Goal: Task Accomplishment & Management: Manage account settings

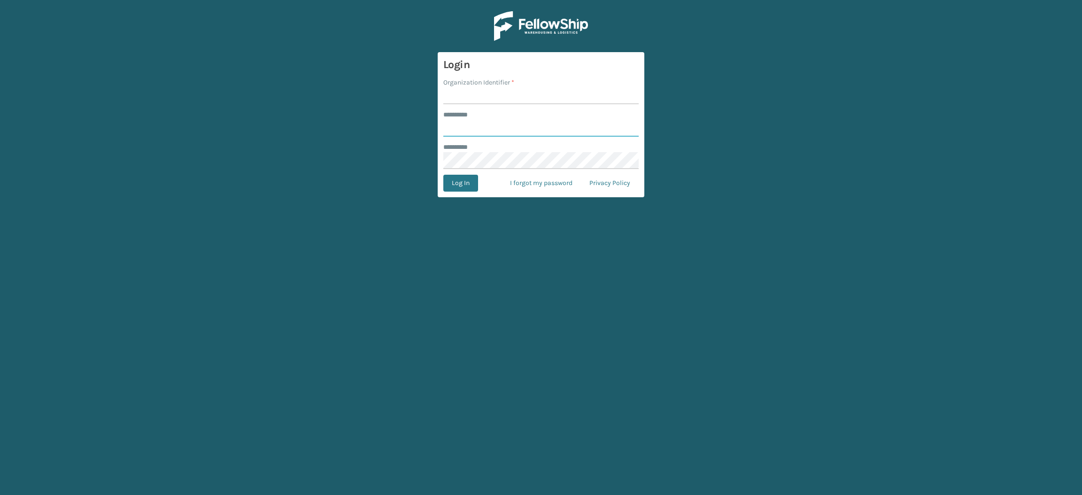
type input "**********"
click at [490, 97] on input "Organization Identifier *" at bounding box center [540, 95] width 195 height 17
type input "SuperAdminOrganization"
click at [459, 182] on button "Log In" at bounding box center [460, 183] width 35 height 17
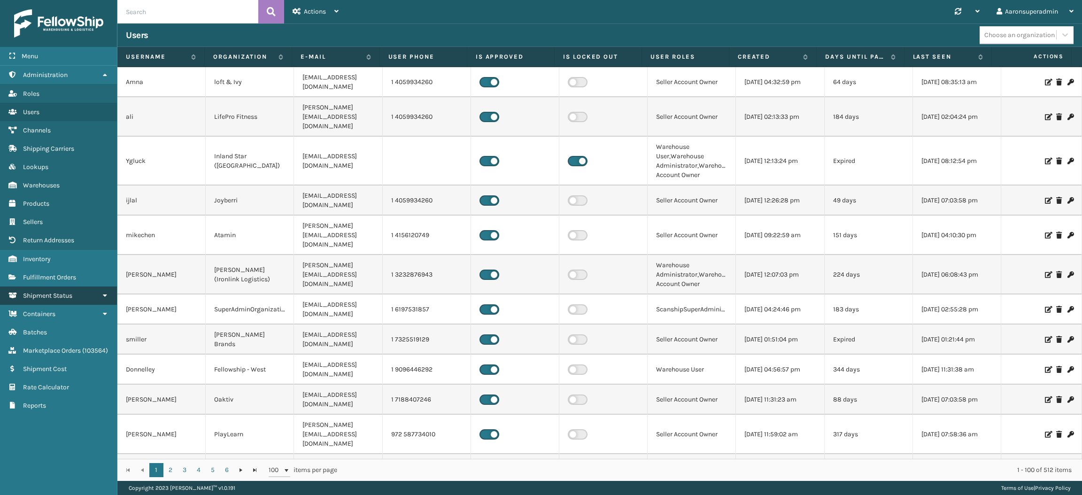
click at [34, 286] on link "Shipment Status" at bounding box center [58, 295] width 117 height 18
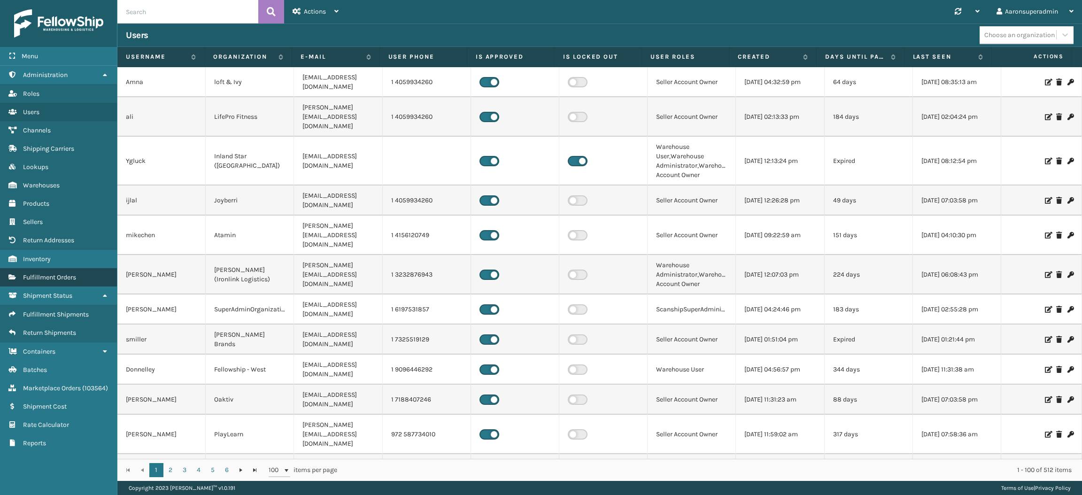
click at [39, 273] on span "Fulfillment Orders" at bounding box center [49, 277] width 53 height 8
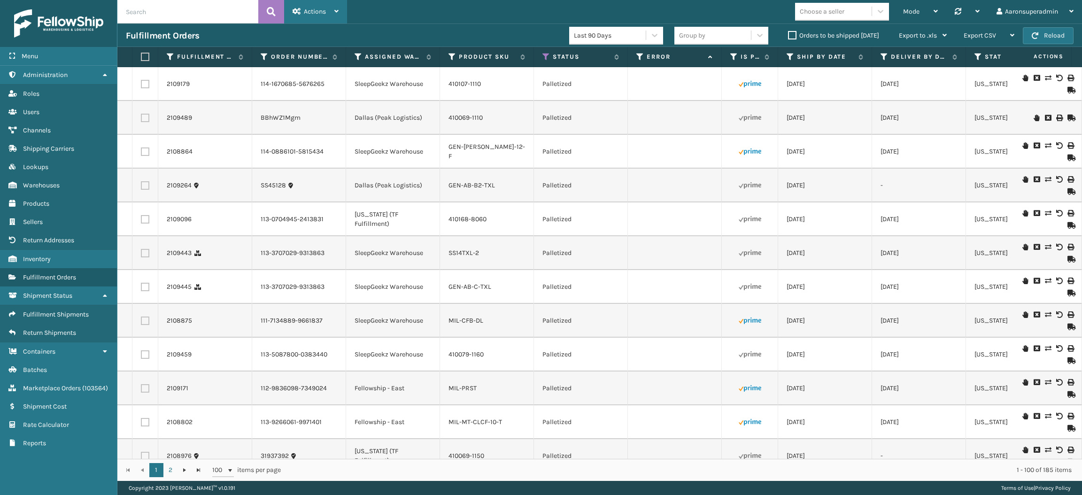
click at [305, 15] on div "Actions" at bounding box center [316, 11] width 46 height 23
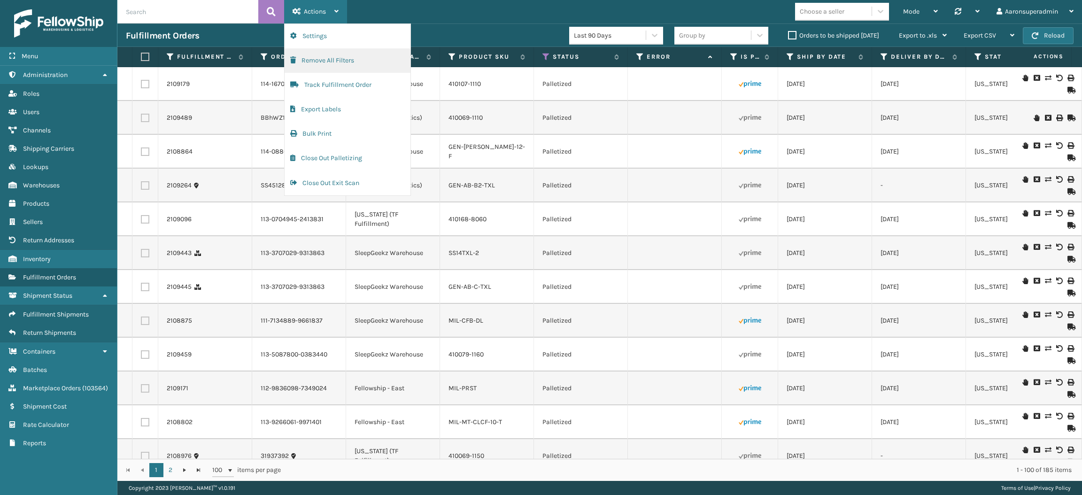
click at [313, 58] on button "Remove All Filters" at bounding box center [348, 60] width 126 height 24
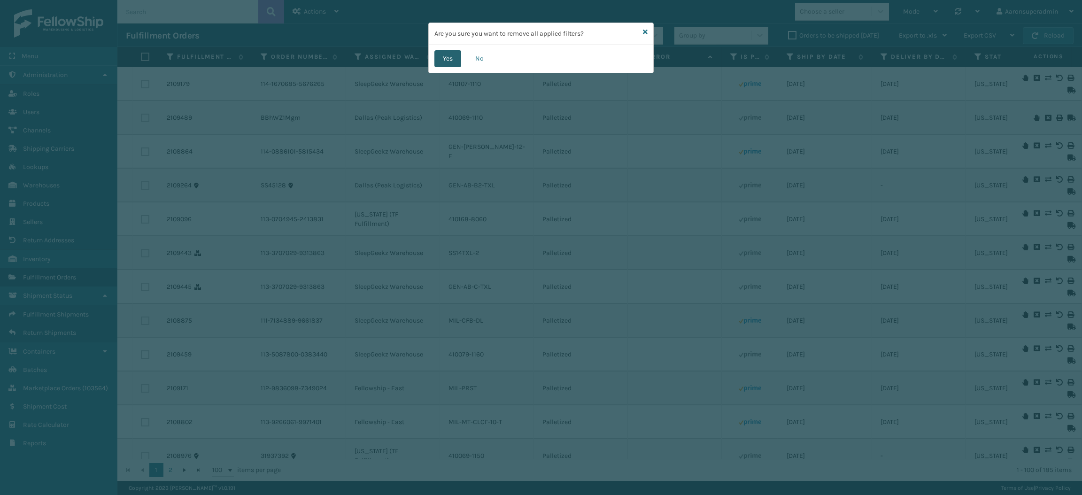
click at [447, 61] on button "Yes" at bounding box center [447, 58] width 27 height 17
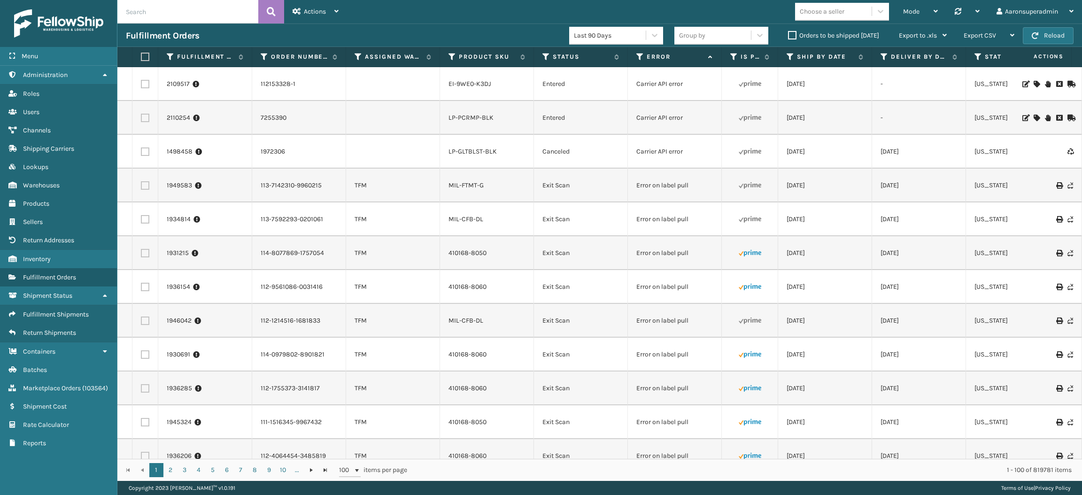
click at [791, 36] on label "Orders to be shipped [DATE]" at bounding box center [833, 35] width 91 height 8
click at [788, 36] on input "Orders to be shipped [DATE]" at bounding box center [788, 33] width 0 height 6
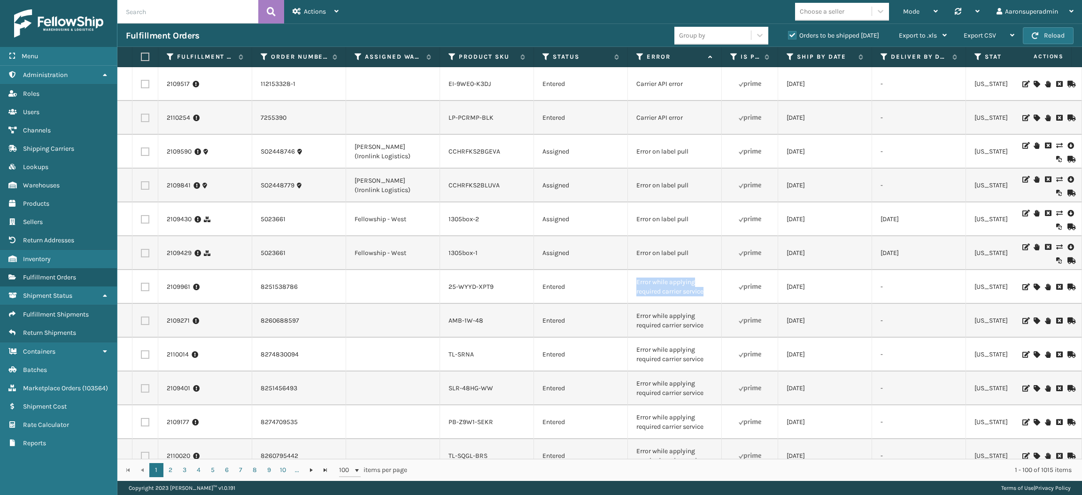
drag, startPoint x: 709, startPoint y: 295, endPoint x: 632, endPoint y: 280, distance: 78.9
click at [632, 280] on td "Error while applying required carrier service" at bounding box center [675, 287] width 94 height 34
copy td "Error while applying required carrier service"
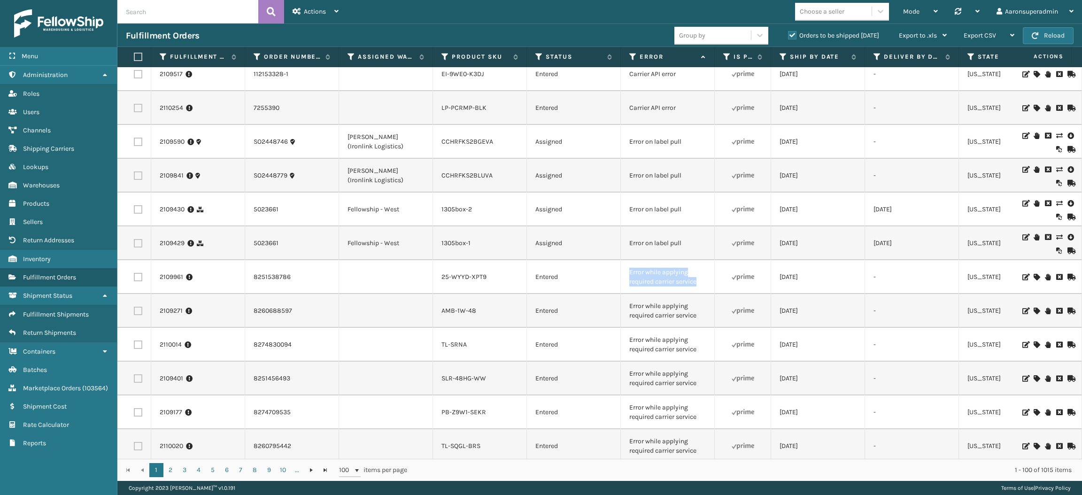
scroll to position [11, 7]
click at [226, 15] on input "text" at bounding box center [187, 11] width 141 height 23
paste input "Error while applying required carrier service"
type input "Error while applying required carrier service"
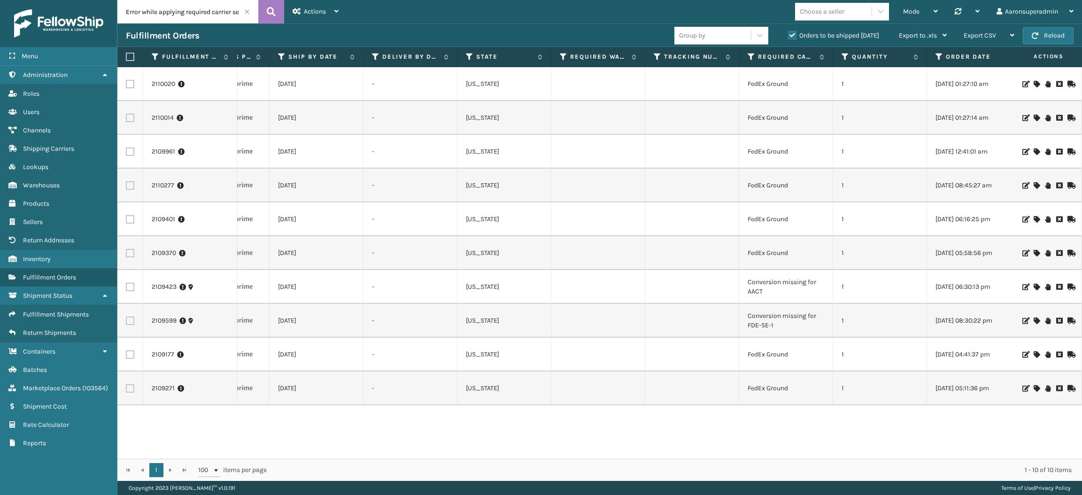
click at [127, 58] on label at bounding box center [129, 57] width 6 height 8
click at [126, 58] on input "checkbox" at bounding box center [126, 57] width 0 height 6
checkbox input "true"
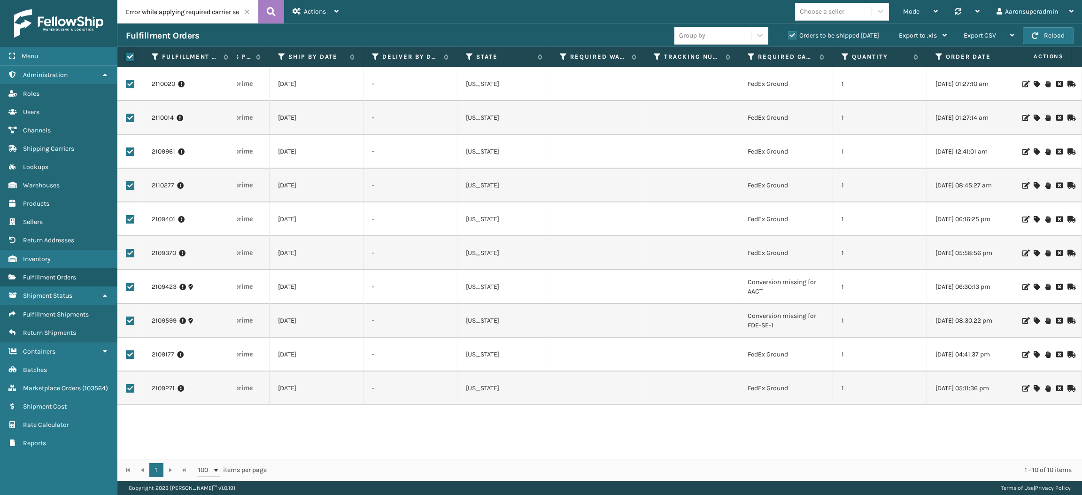
checkbox input "true"
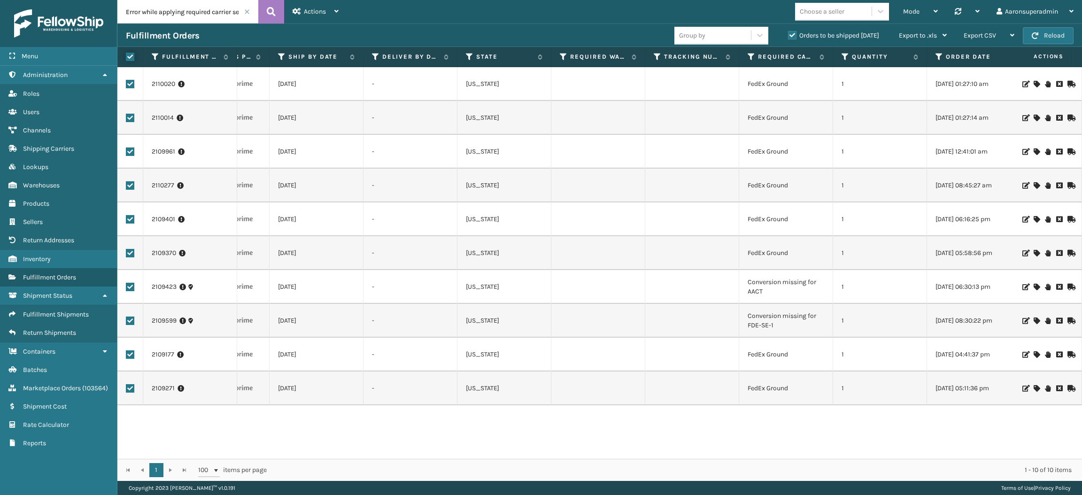
checkbox input "true"
click at [717, 37] on span "Bulk Actions" at bounding box center [734, 35] width 37 height 8
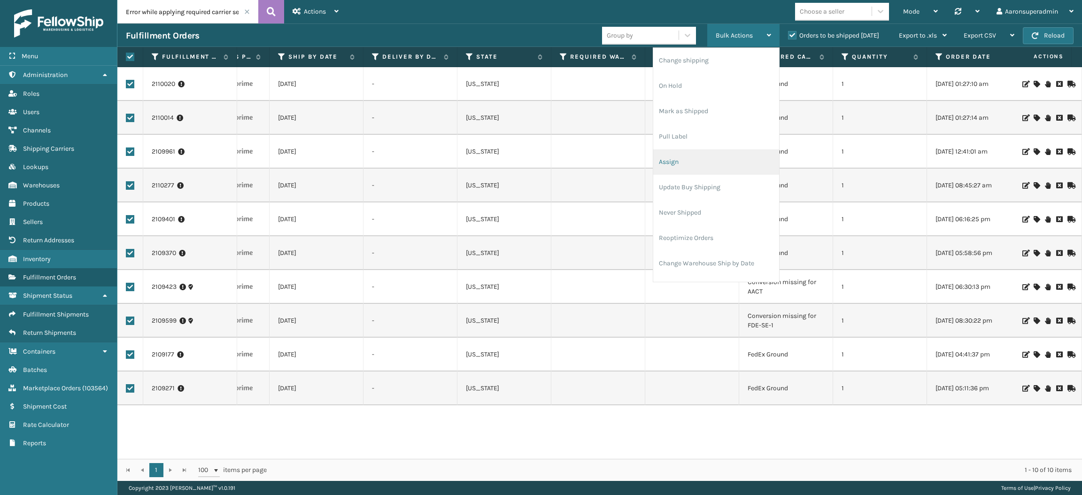
click at [692, 155] on li "Assign" at bounding box center [716, 161] width 126 height 25
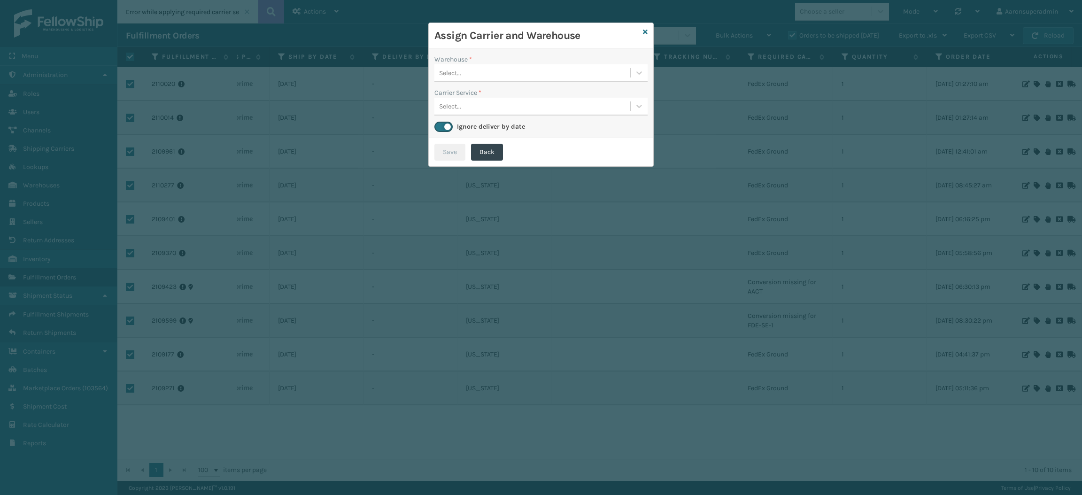
click at [484, 66] on div "Select..." at bounding box center [532, 72] width 196 height 15
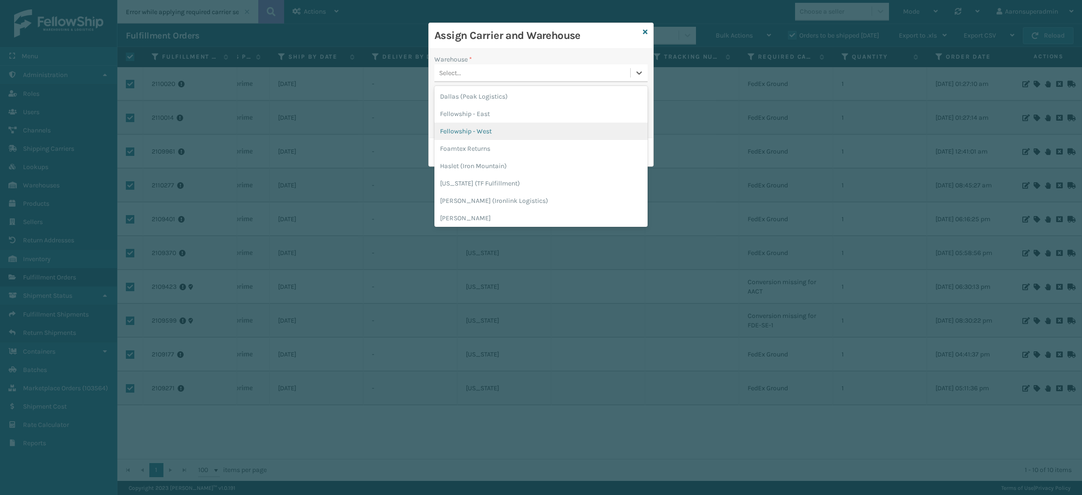
click at [486, 126] on div "Fellowship - West" at bounding box center [540, 131] width 213 height 17
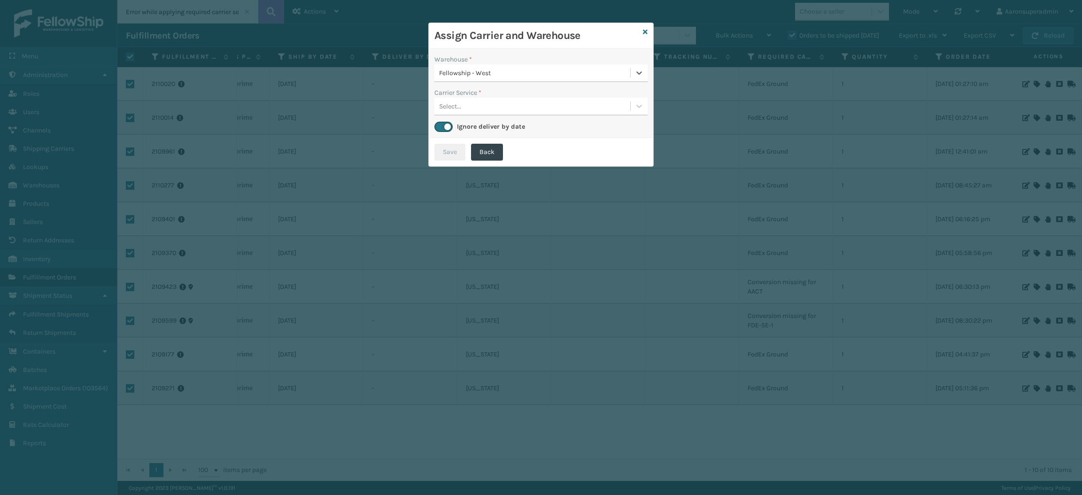
click at [474, 103] on div "Select..." at bounding box center [532, 106] width 196 height 15
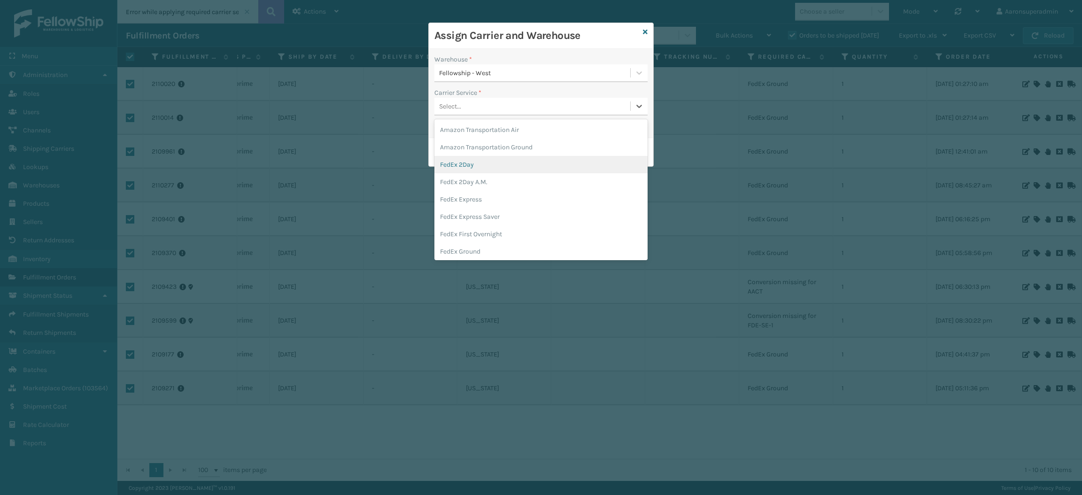
scroll to position [13, 0]
click at [461, 258] on div "FedEx Home Delivery" at bounding box center [540, 255] width 213 height 17
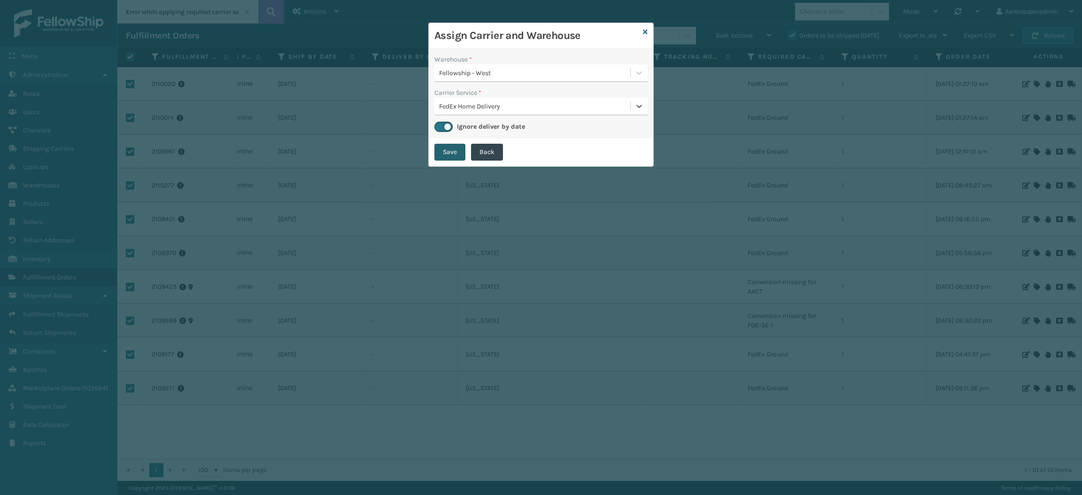
click at [436, 151] on button "Save" at bounding box center [449, 152] width 31 height 17
checkbox input "false"
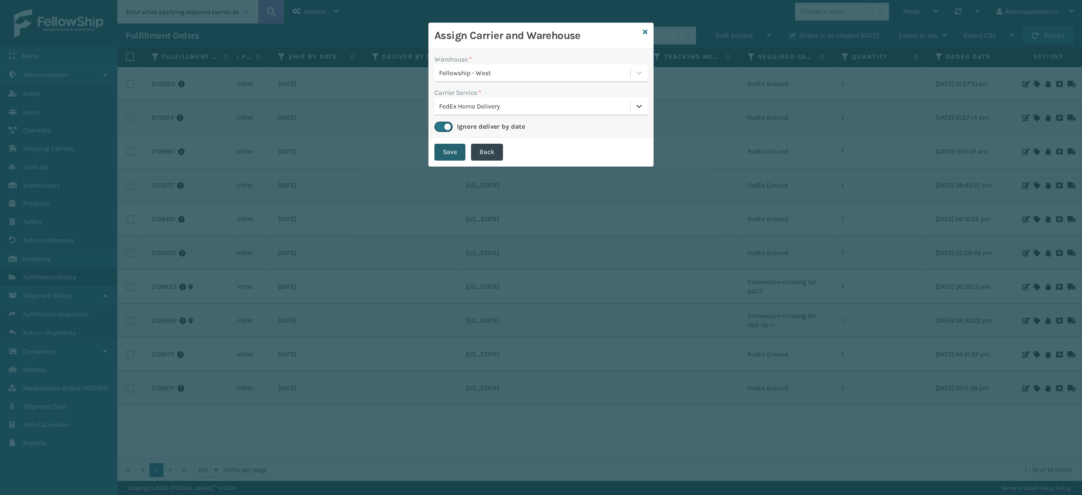
checkbox input "false"
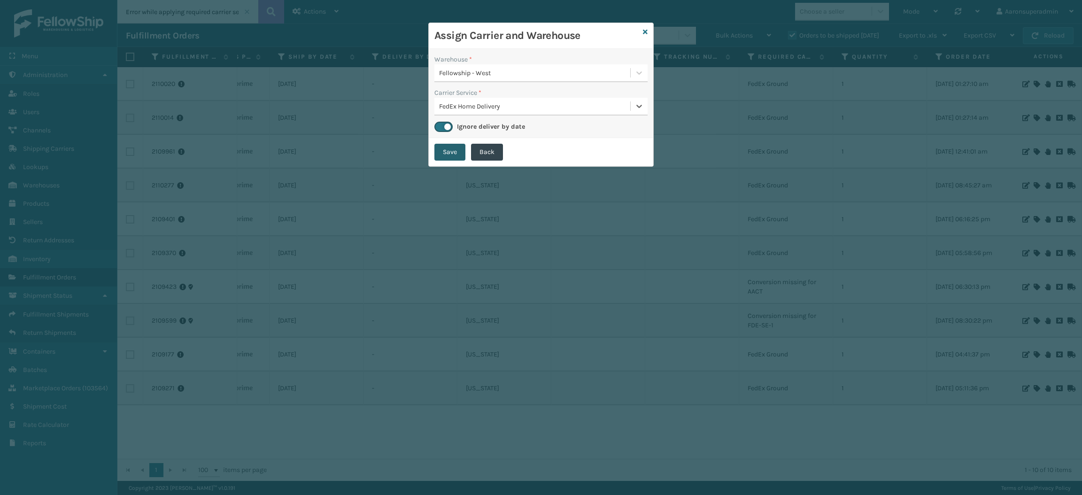
checkbox input "false"
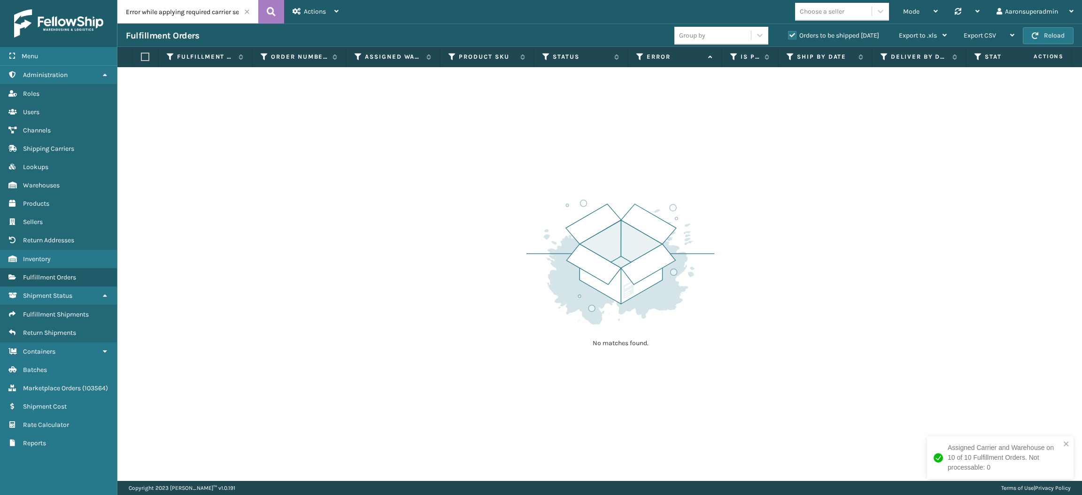
click at [249, 13] on span at bounding box center [247, 12] width 6 height 6
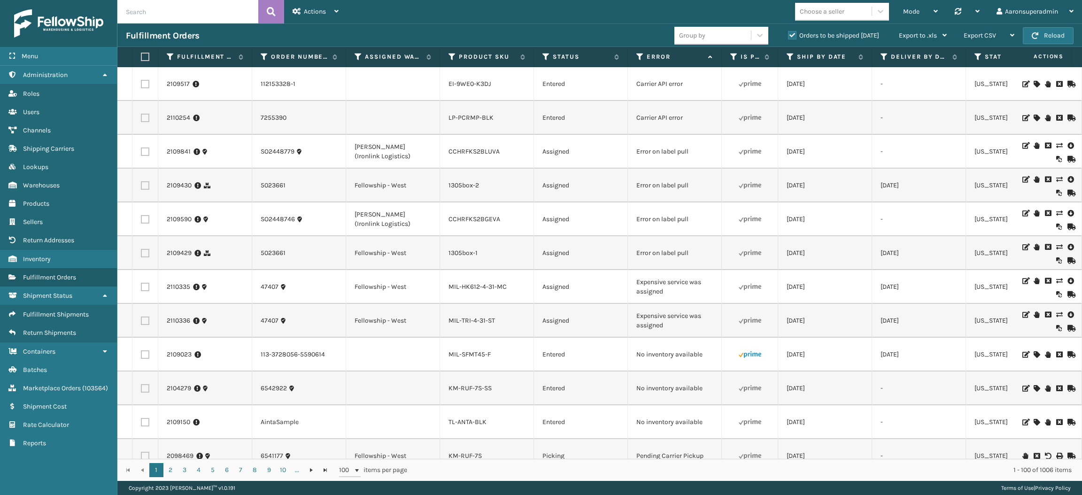
click at [159, 8] on input "text" at bounding box center [187, 11] width 141 height 23
click at [35, 184] on span "Warehouses" at bounding box center [41, 185] width 37 height 8
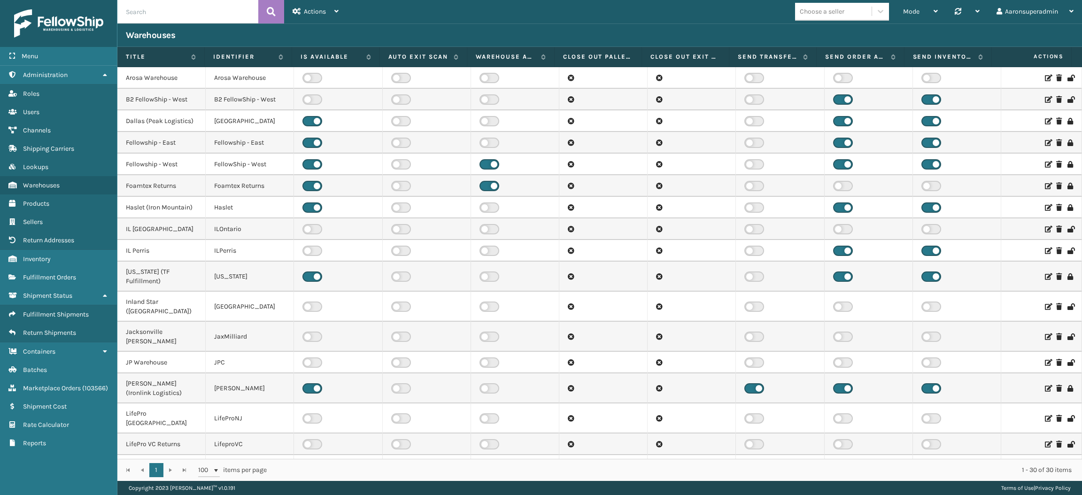
click at [146, 13] on input "text" at bounding box center [187, 11] width 141 height 23
type input "tfm"
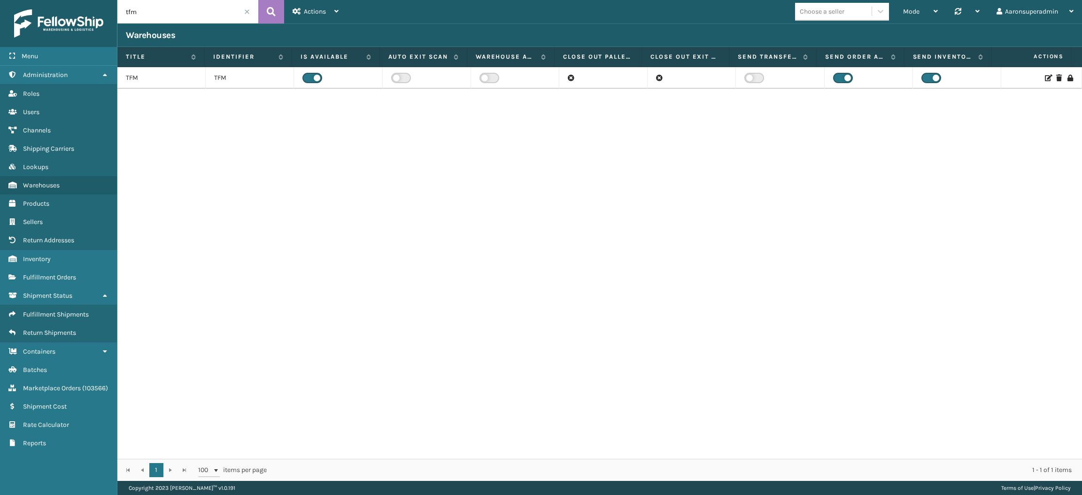
click at [309, 77] on label at bounding box center [312, 78] width 20 height 10
click at [308, 77] on input "checkbox" at bounding box center [305, 76] width 6 height 6
click at [1045, 78] on icon at bounding box center [1048, 78] width 6 height 7
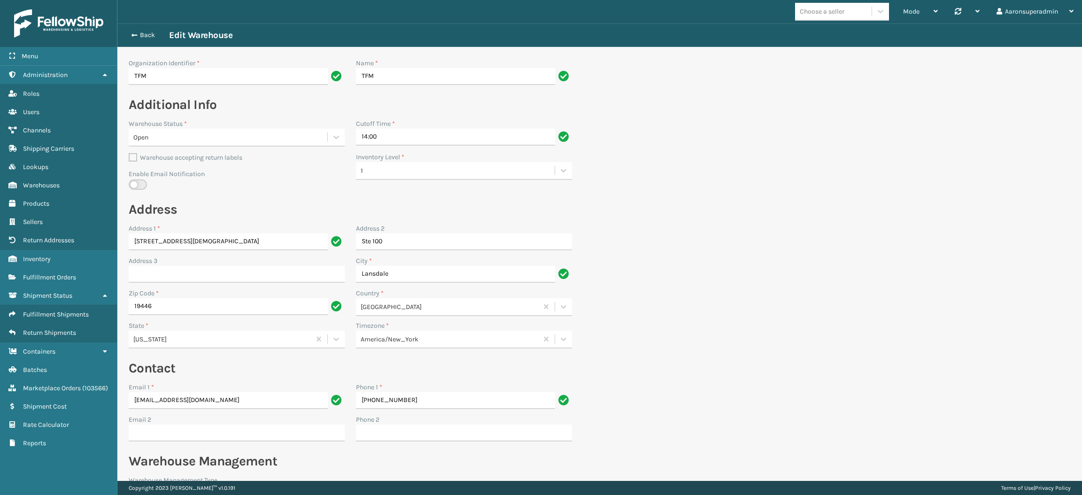
click at [198, 133] on div "Open" at bounding box center [230, 137] width 195 height 10
click at [167, 161] on div "Closed" at bounding box center [237, 160] width 216 height 17
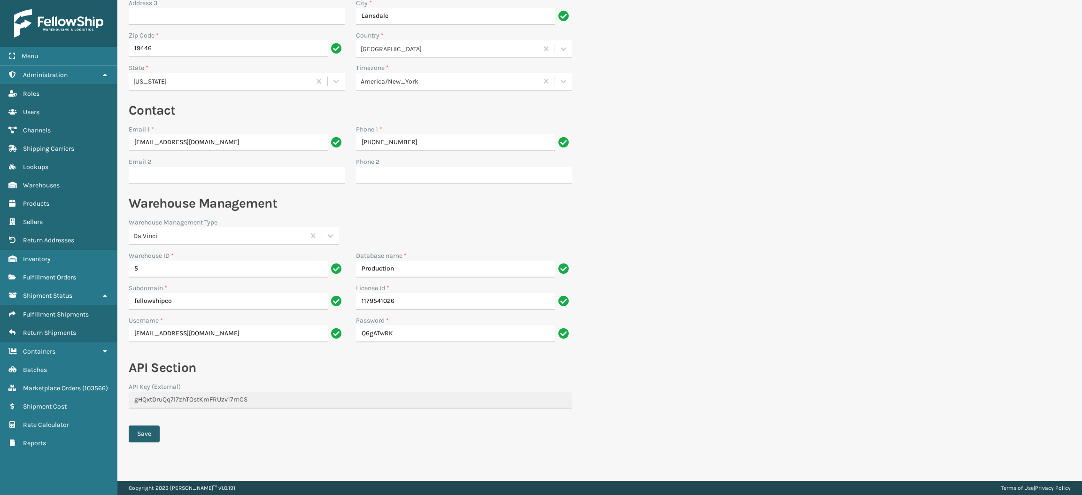
click at [136, 433] on button "Save" at bounding box center [144, 433] width 31 height 17
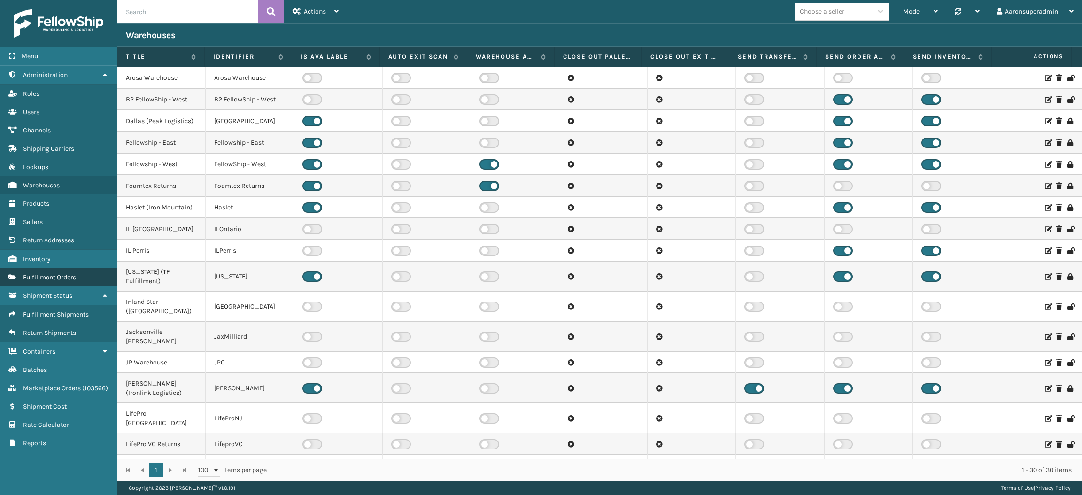
click at [62, 273] on span "Fulfillment Orders" at bounding box center [49, 277] width 53 height 8
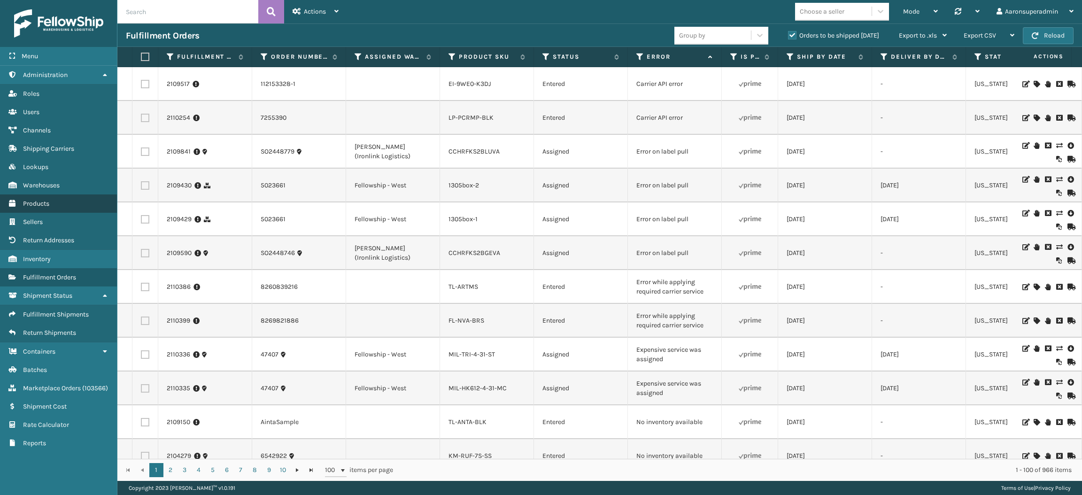
click at [49, 194] on link "Products" at bounding box center [58, 203] width 117 height 18
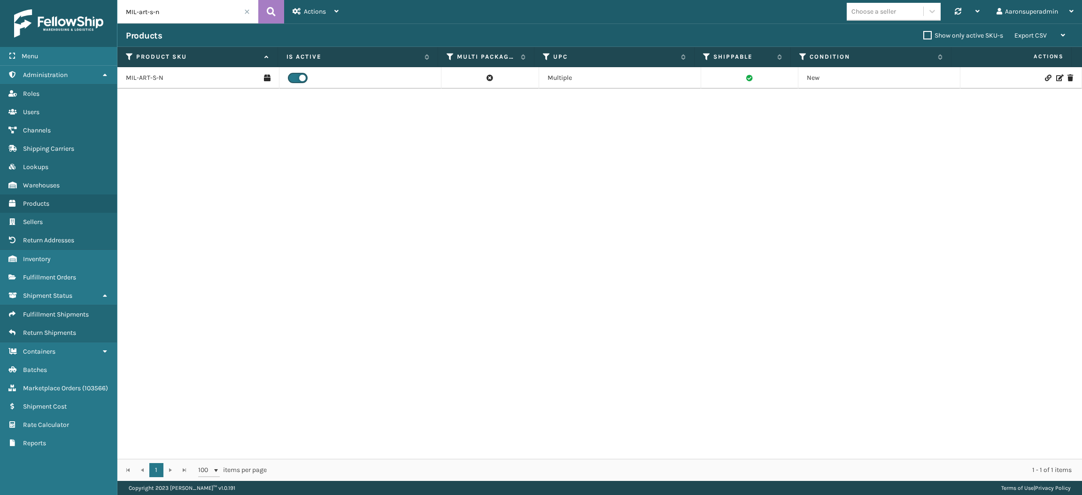
click at [164, 18] on input "MIL-art-s-n" at bounding box center [187, 11] width 141 height 23
paste input "410079-1110"
type input "410079-1110"
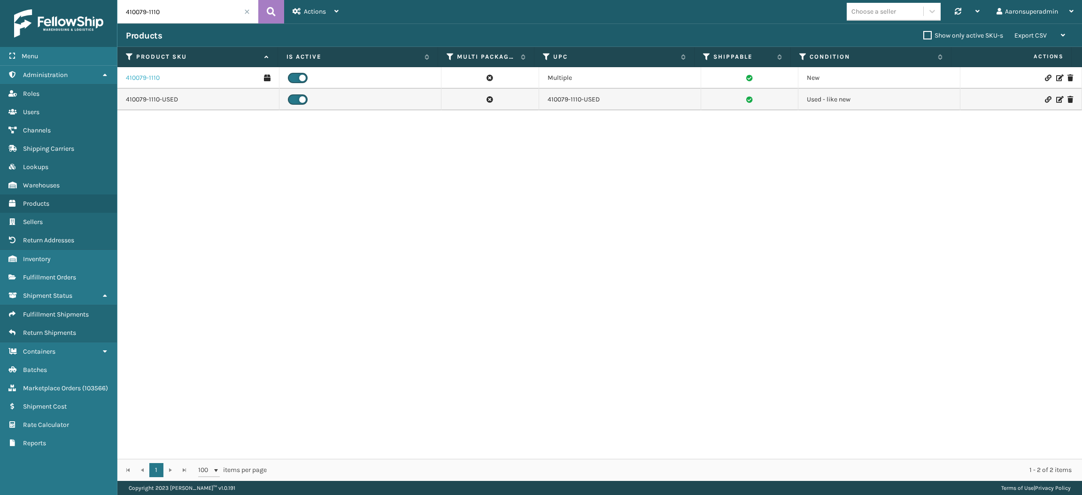
click at [135, 77] on link "410079-1110" at bounding box center [143, 77] width 34 height 9
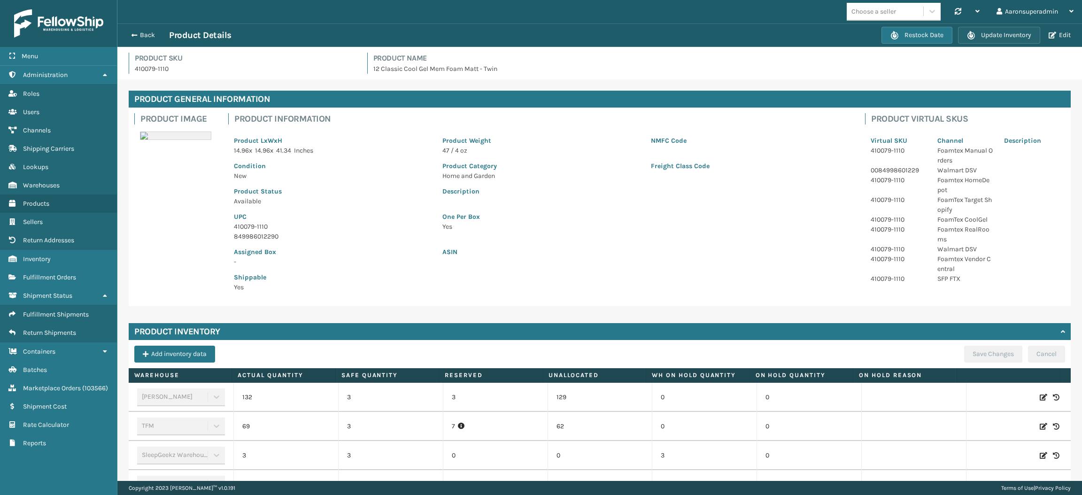
click at [982, 40] on button "Update Inventory" at bounding box center [999, 35] width 82 height 17
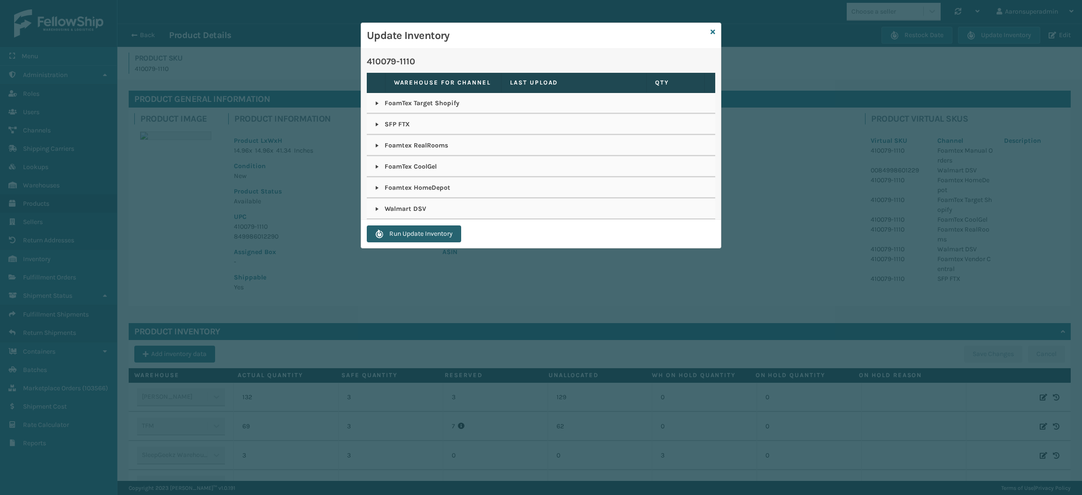
click at [422, 232] on button "Run Update Inventory" at bounding box center [414, 233] width 94 height 17
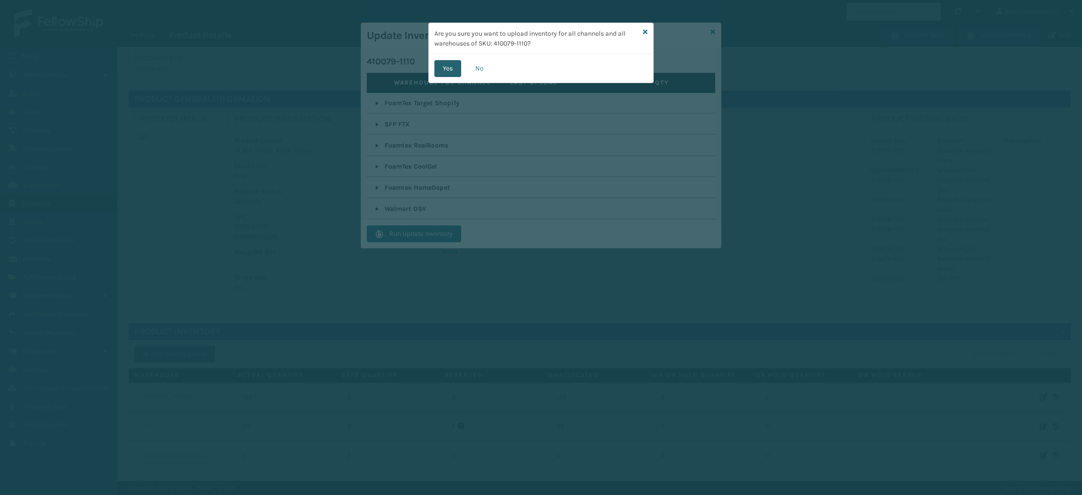
click at [450, 69] on button "Yes" at bounding box center [447, 68] width 27 height 17
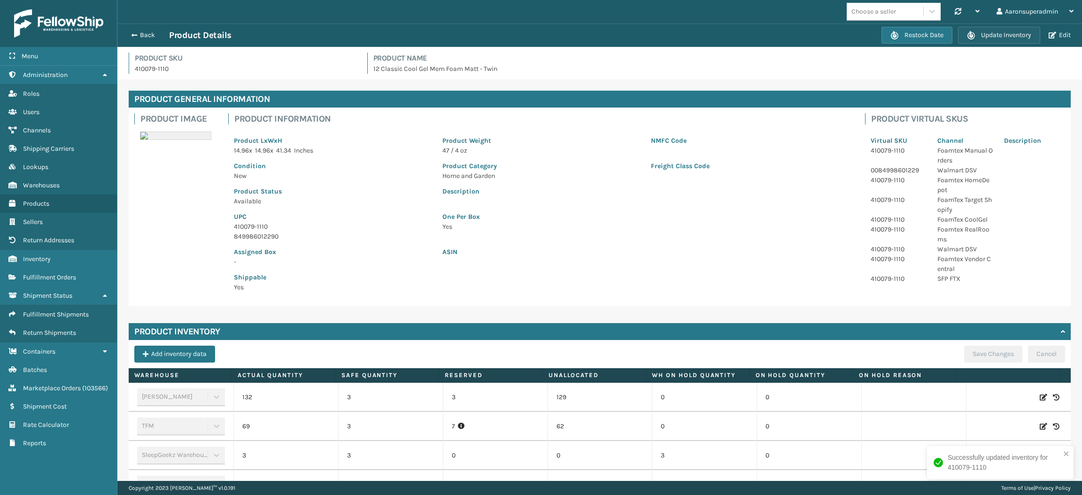
click at [1002, 29] on button "Update Inventory" at bounding box center [999, 35] width 82 height 17
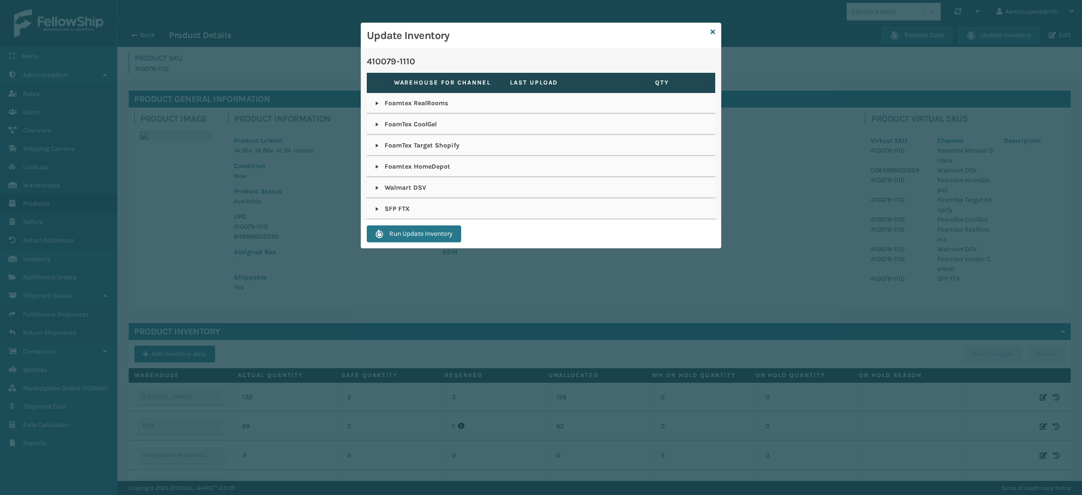
click at [376, 211] on link at bounding box center [377, 209] width 8 height 8
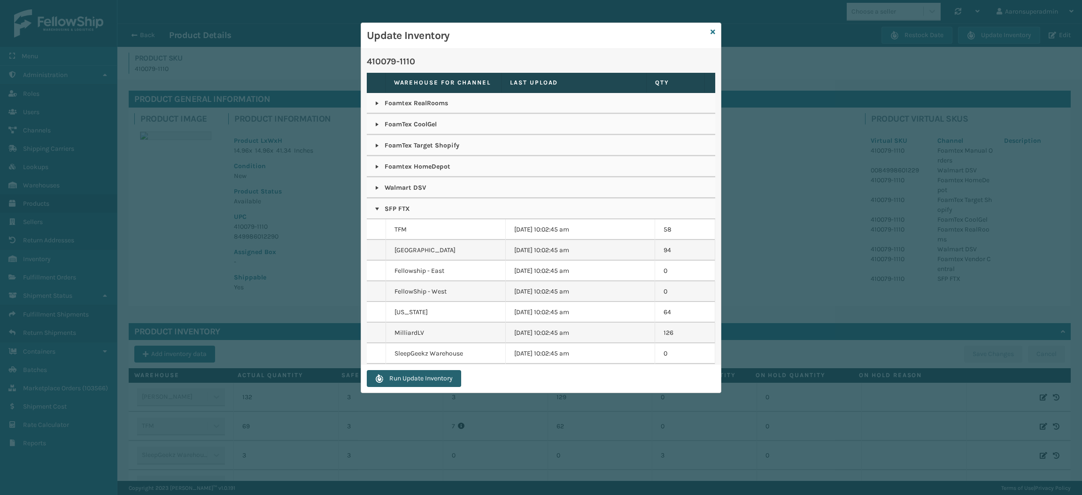
click at [433, 379] on button "Run Update Inventory" at bounding box center [414, 378] width 94 height 17
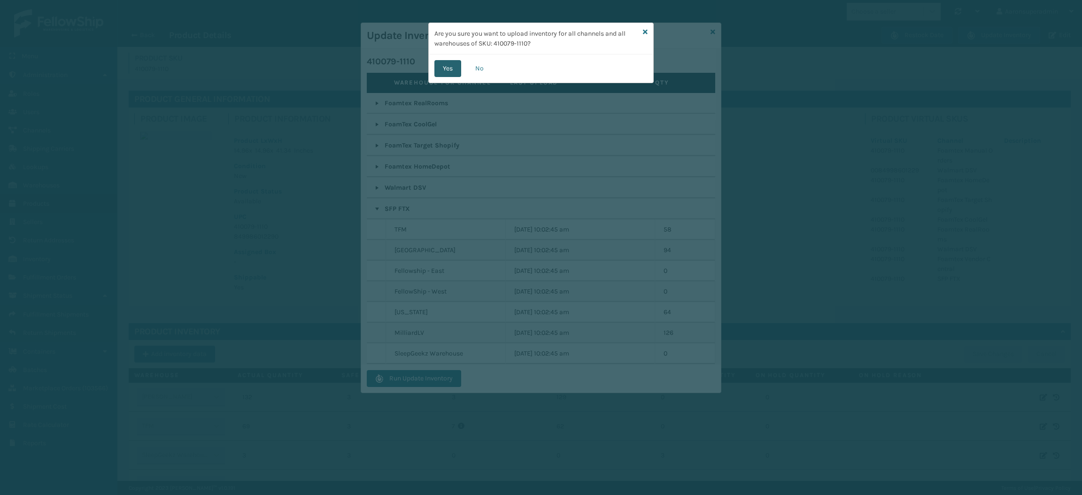
click at [438, 65] on button "Yes" at bounding box center [447, 68] width 27 height 17
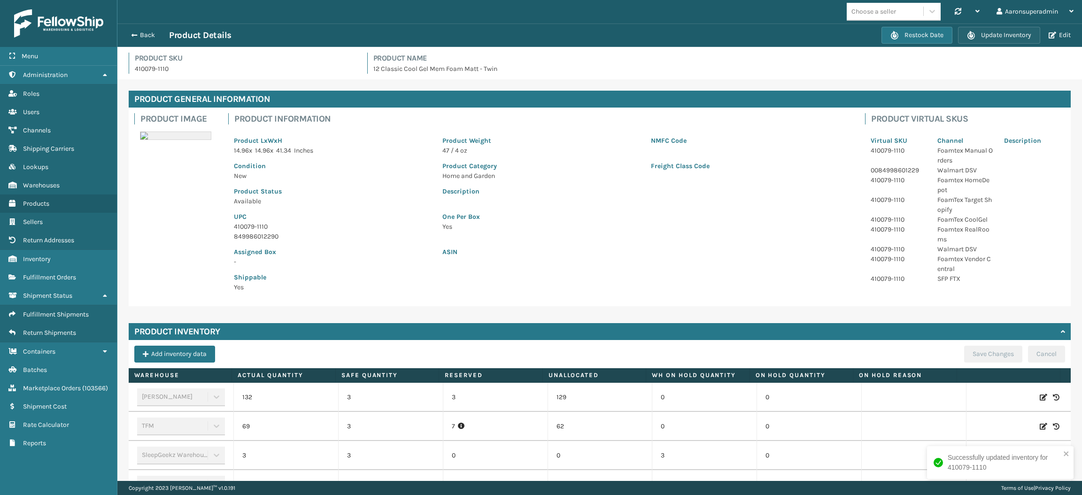
click at [982, 36] on button "Update Inventory" at bounding box center [999, 35] width 82 height 17
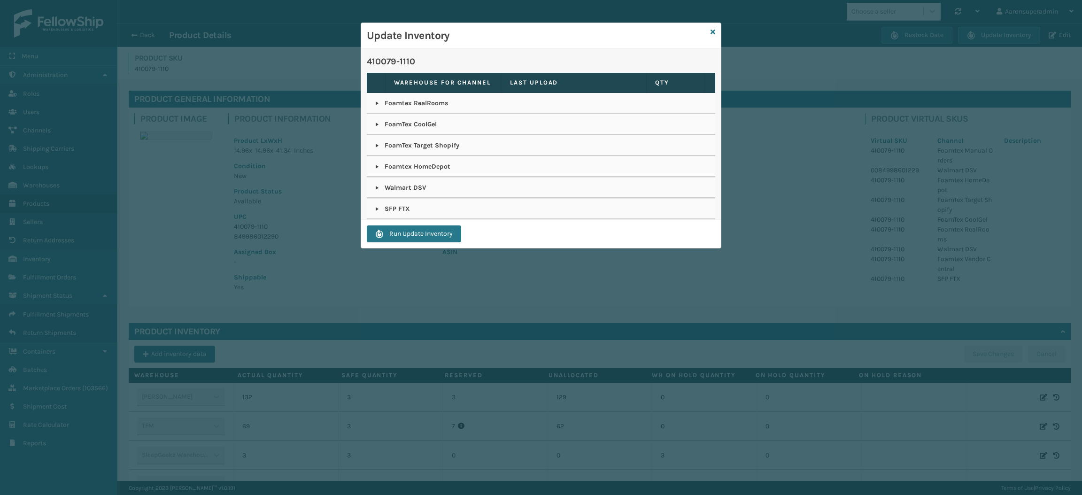
click at [375, 208] on link at bounding box center [377, 209] width 8 height 8
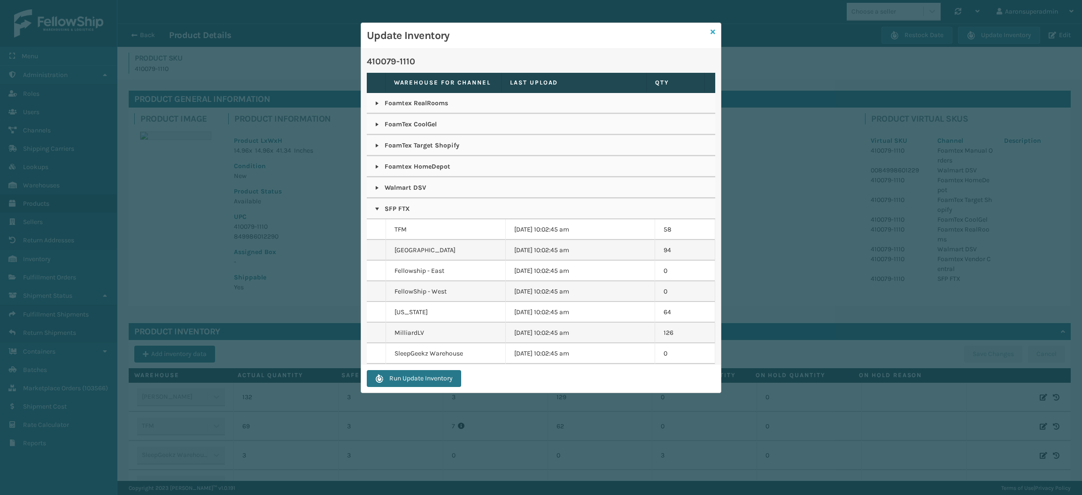
click at [711, 30] on icon at bounding box center [712, 32] width 5 height 7
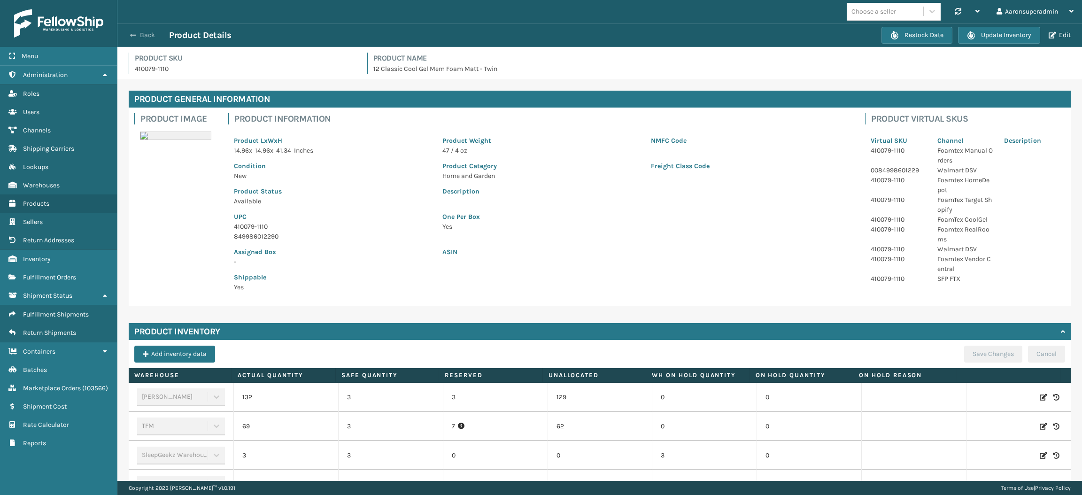
click at [142, 33] on button "Back" at bounding box center [147, 35] width 43 height 8
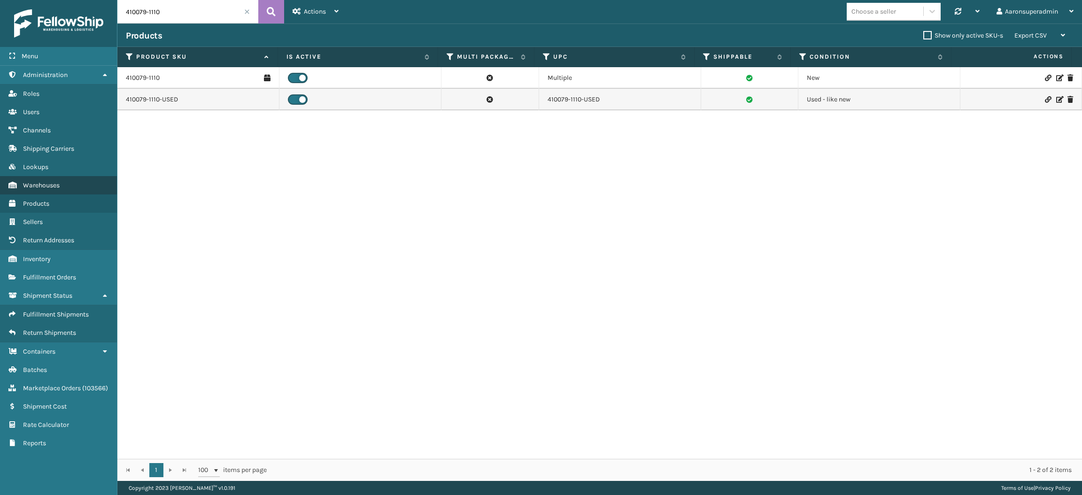
click at [63, 177] on link "Warehouses" at bounding box center [58, 185] width 117 height 18
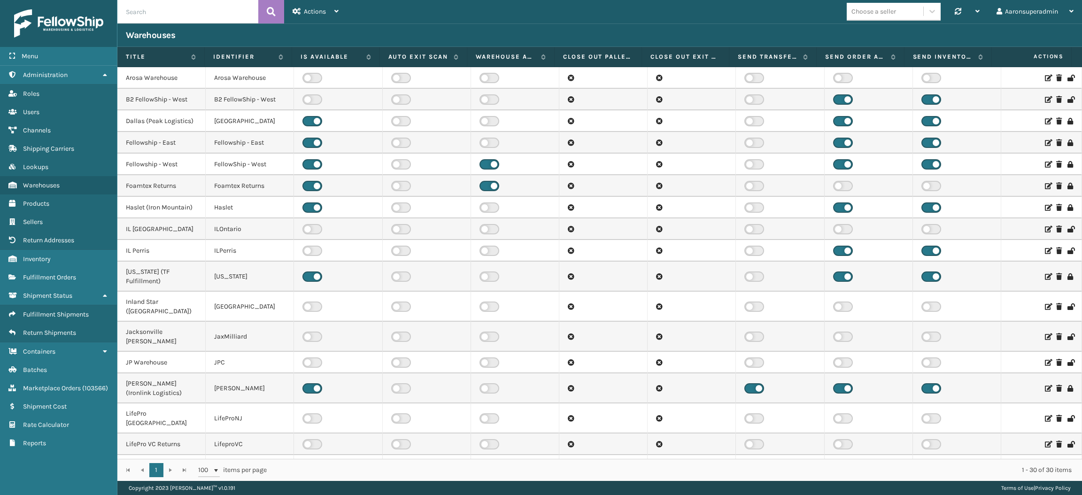
click at [194, 8] on input "text" at bounding box center [187, 11] width 141 height 23
type input "tfm"
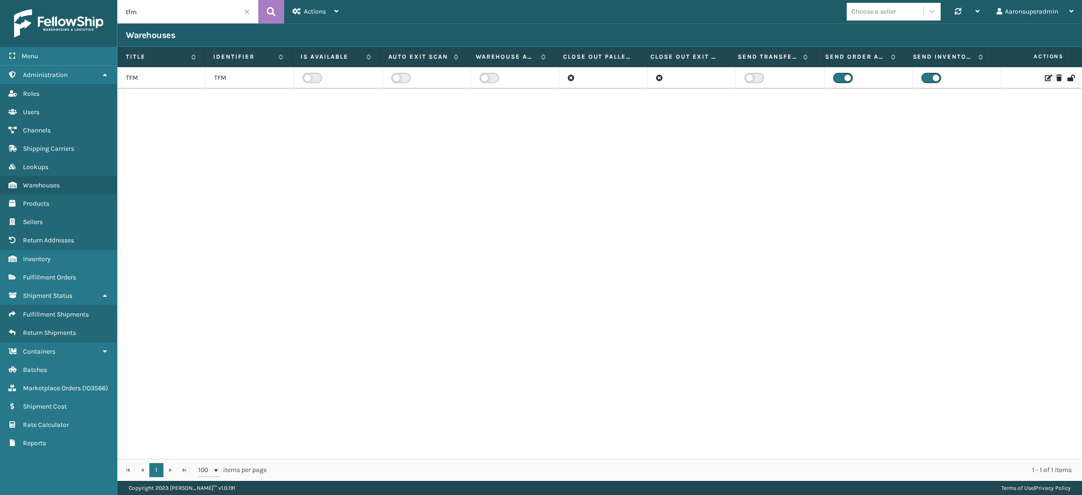
click at [312, 77] on label at bounding box center [312, 78] width 20 height 10
click at [308, 77] on input "checkbox" at bounding box center [305, 76] width 6 height 6
click at [1045, 76] on icon at bounding box center [1048, 78] width 6 height 7
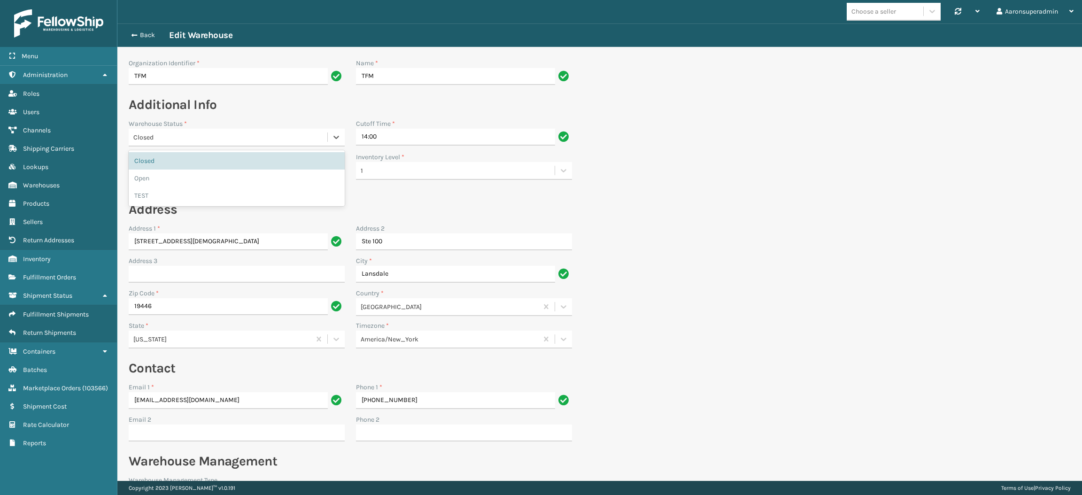
click at [163, 134] on div "Closed" at bounding box center [230, 137] width 195 height 10
click at [168, 177] on div "Open" at bounding box center [237, 178] width 216 height 17
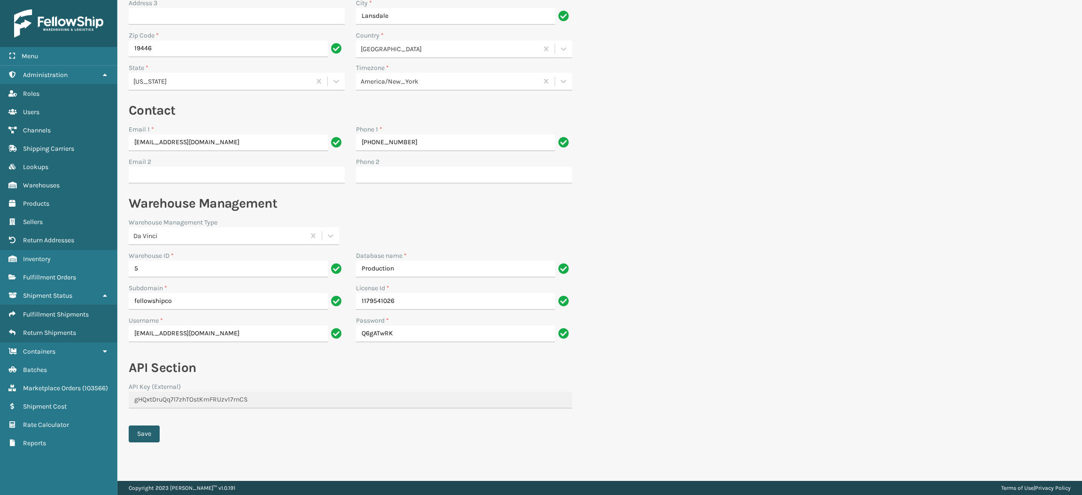
click at [142, 435] on button "Save" at bounding box center [144, 433] width 31 height 17
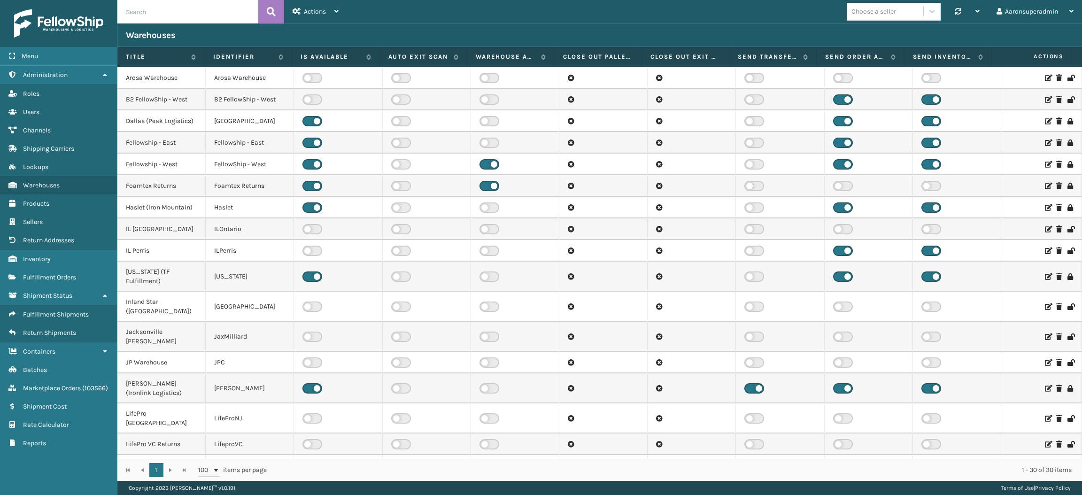
click at [171, 18] on input "text" at bounding box center [187, 11] width 141 height 23
type input "tfm"
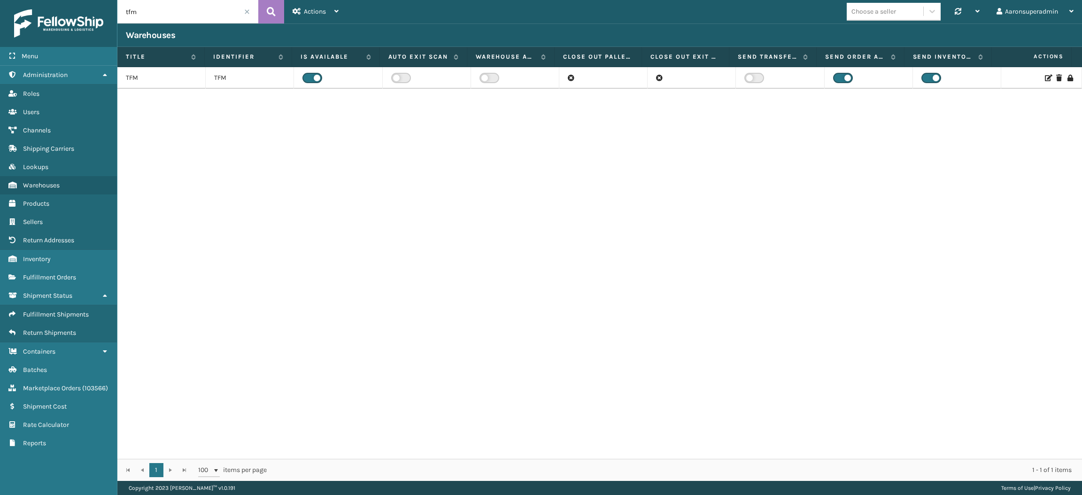
click at [1045, 78] on icon at bounding box center [1048, 78] width 6 height 7
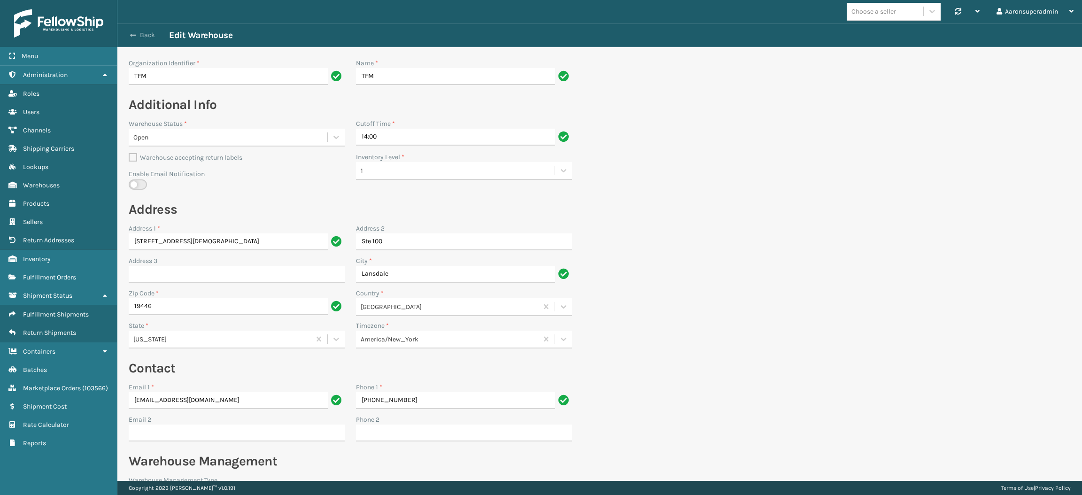
click at [136, 37] on button "Back" at bounding box center [147, 35] width 43 height 8
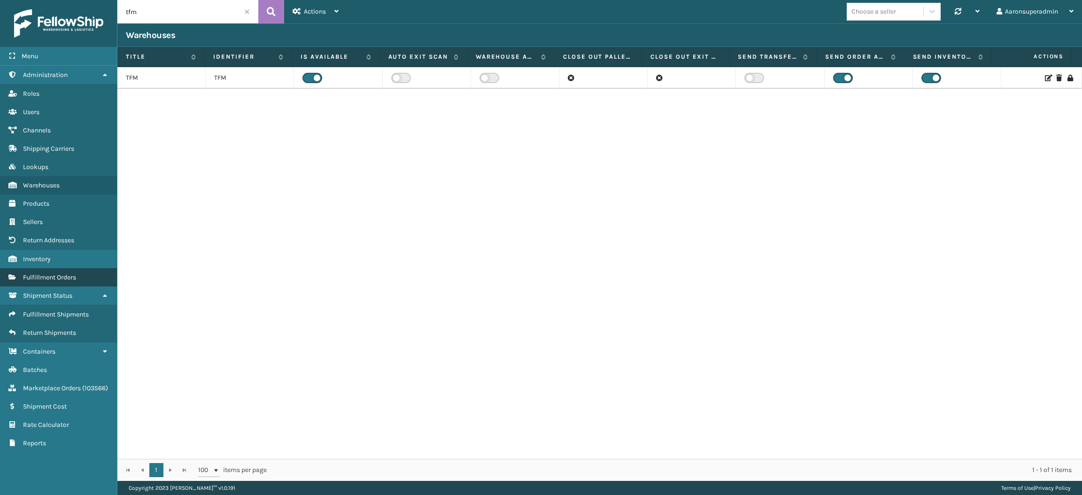
click at [60, 276] on link "Fulfillment Orders" at bounding box center [58, 277] width 117 height 18
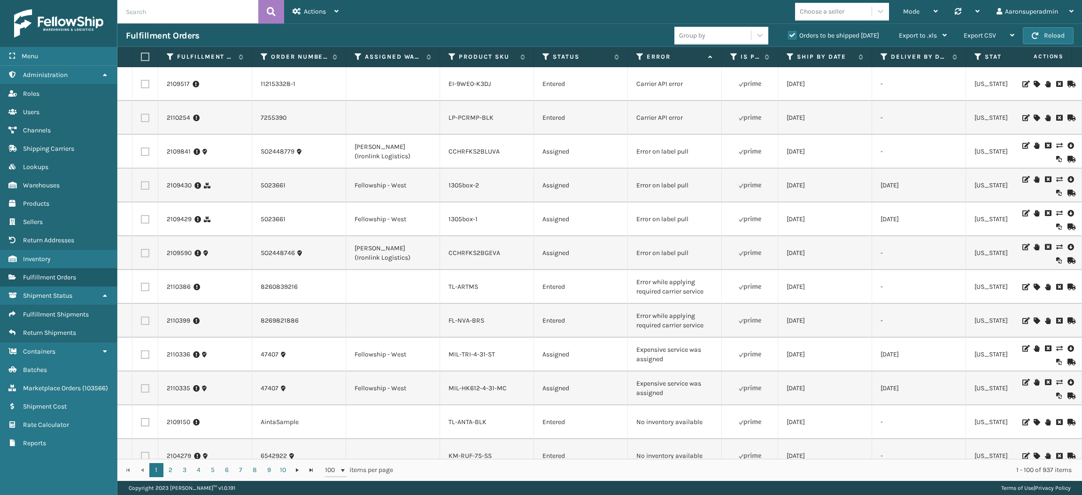
click at [139, 359] on td at bounding box center [145, 355] width 26 height 34
click at [143, 10] on input "text" at bounding box center [187, 11] width 141 height 23
type input "2110133"
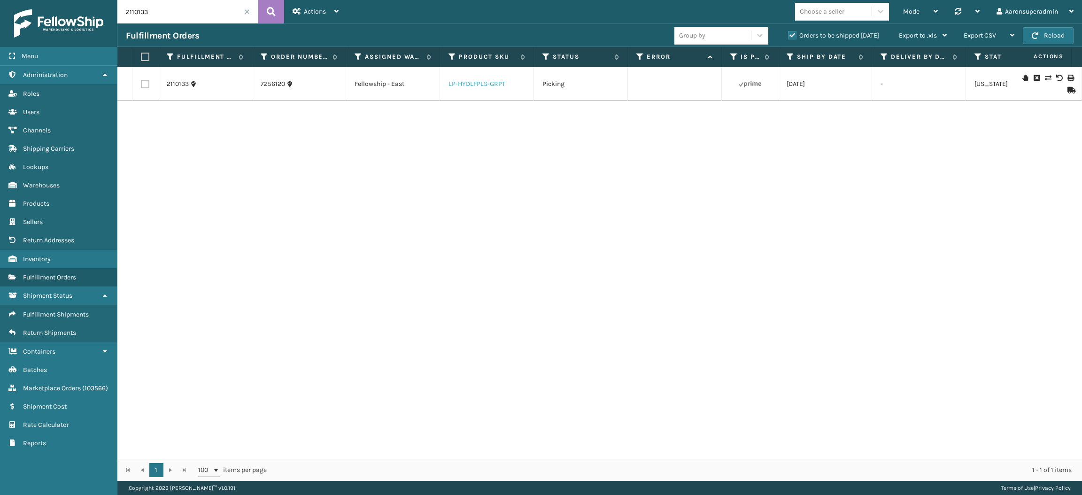
click at [453, 86] on link "LP-HYDLFPLS-GRPT" at bounding box center [476, 84] width 57 height 8
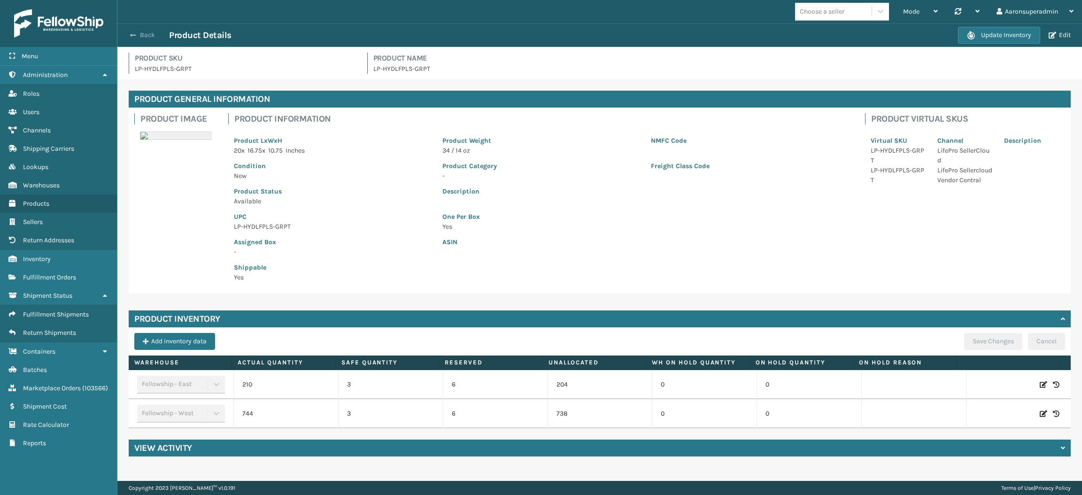
click at [139, 36] on button "Back" at bounding box center [147, 35] width 43 height 8
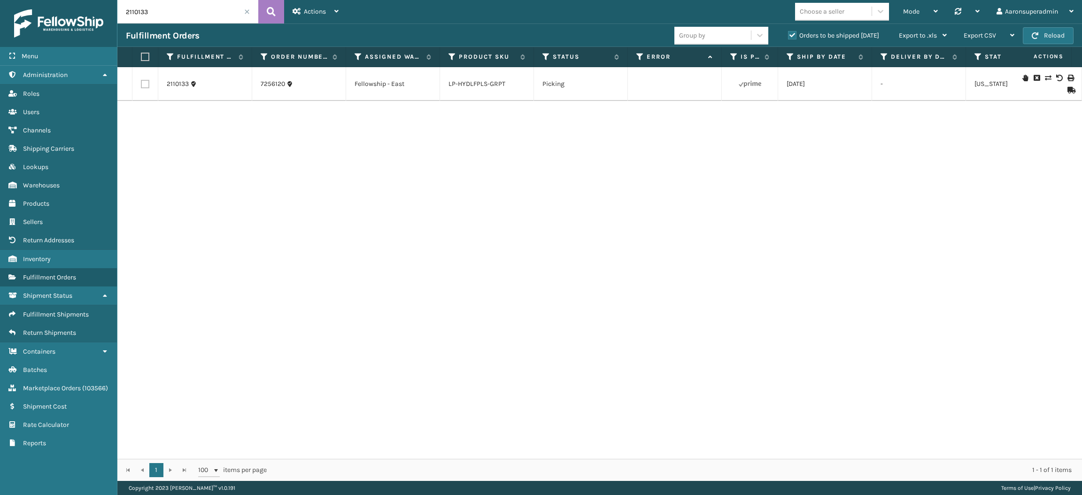
click at [487, 88] on li "LP-HYDLFPLS-GRPT" at bounding box center [476, 83] width 57 height 9
click at [487, 80] on link "LP-HYDLFPLS-GRPT" at bounding box center [476, 84] width 57 height 8
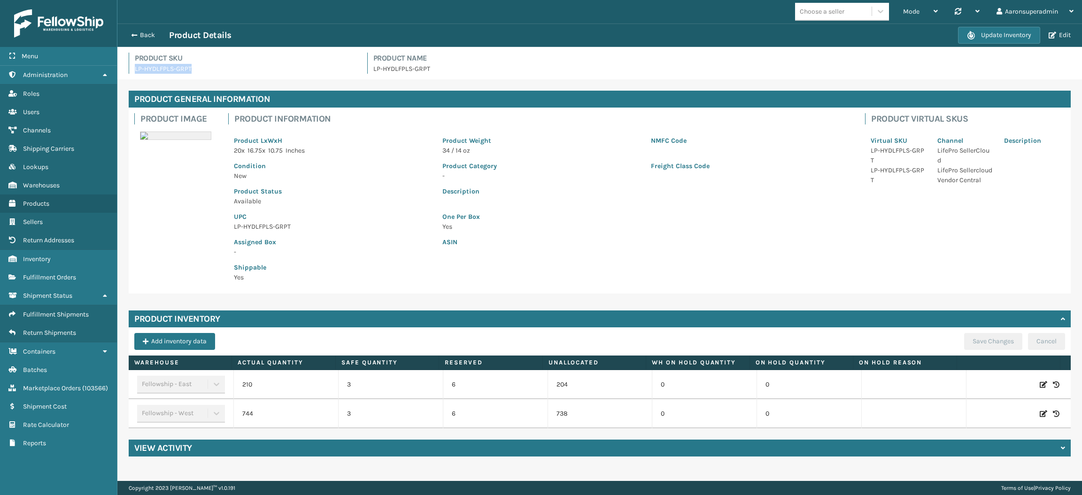
drag, startPoint x: 205, startPoint y: 68, endPoint x: 124, endPoint y: 69, distance: 80.3
click at [124, 69] on div "Product SKU LP-HYDLFPLS-GRPT" at bounding box center [242, 63] width 239 height 21
copy p "LP-HYDLFPLS-GRPT"
click at [136, 30] on div "Back Product Details" at bounding box center [542, 35] width 832 height 11
click at [139, 33] on button "Back" at bounding box center [147, 35] width 43 height 8
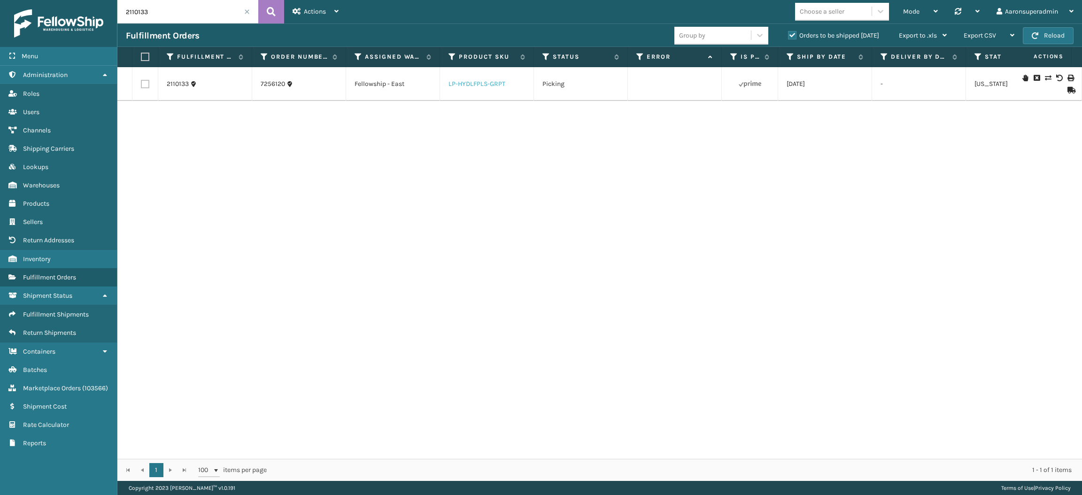
click at [478, 86] on link "LP-HYDLFPLS-GRPT" at bounding box center [476, 84] width 57 height 8
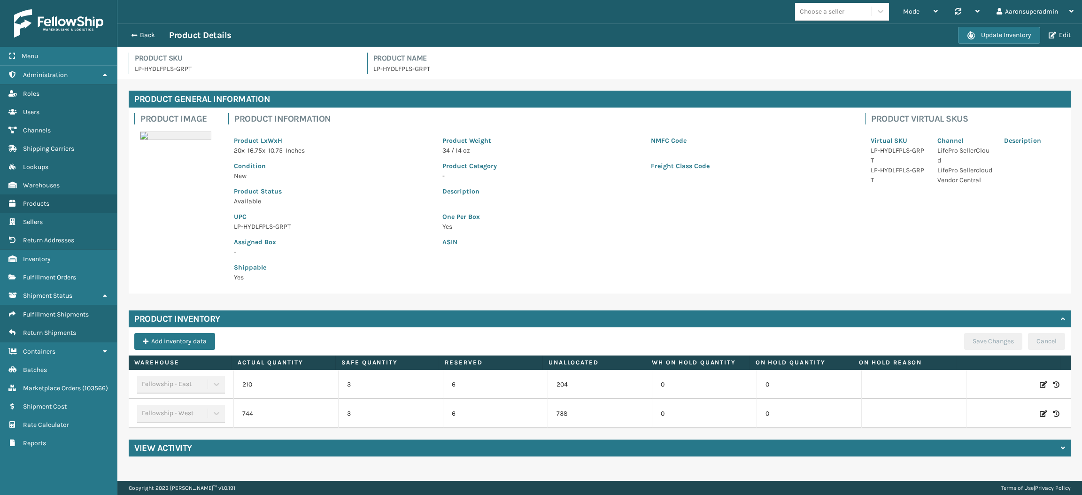
click at [398, 69] on p "LP-HYDLFPLS-GRPT" at bounding box center [722, 69] width 698 height 10
click at [663, 190] on p "Description" at bounding box center [645, 191] width 406 height 10
click at [721, 313] on div "Product Inventory" at bounding box center [600, 318] width 942 height 17
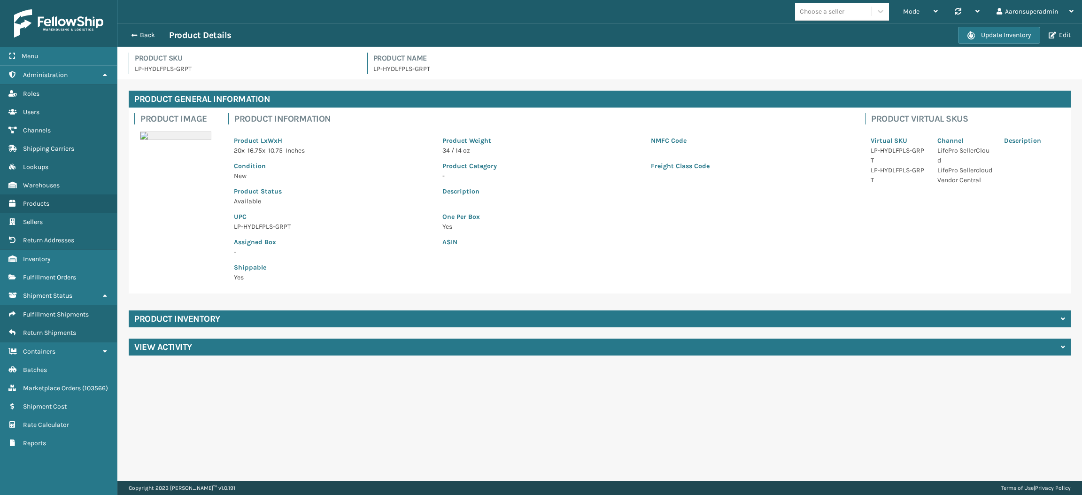
click at [721, 313] on div "Product Inventory" at bounding box center [600, 318] width 942 height 17
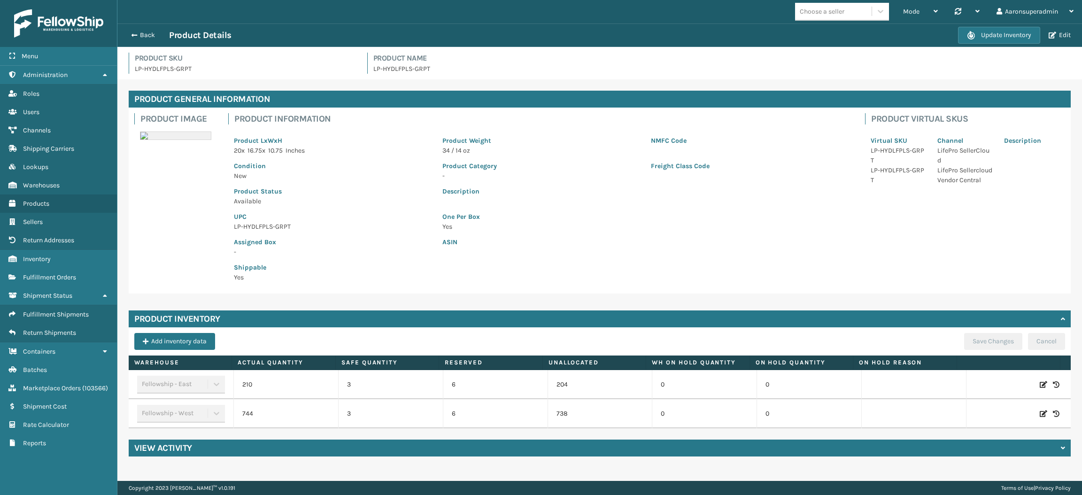
click at [736, 315] on div "Product Inventory" at bounding box center [600, 318] width 942 height 17
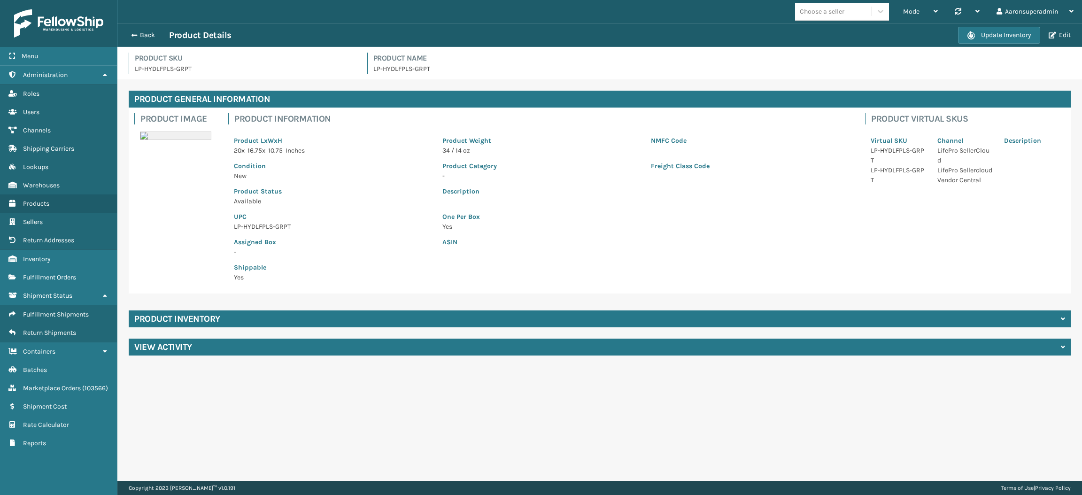
click at [837, 376] on div "Mode Regular Mode Picking Mode Labeling Mode Palletizing Mode Exit Scan Mode Ch…" at bounding box center [599, 240] width 964 height 481
click at [837, 366] on div "Product General Information Product Image Product Information Product LxWxH 20 …" at bounding box center [599, 222] width 964 height 287
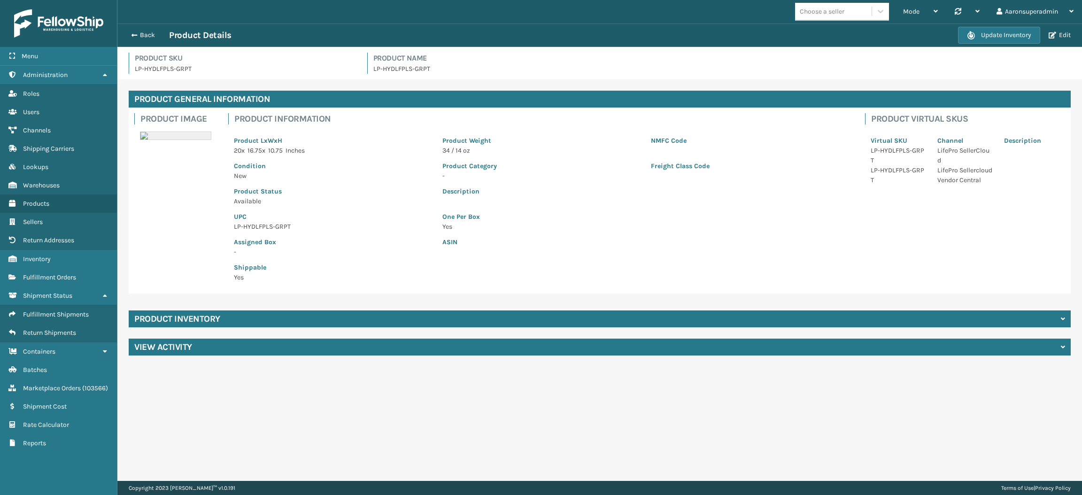
click at [840, 355] on div "View Activity" at bounding box center [600, 347] width 942 height 17
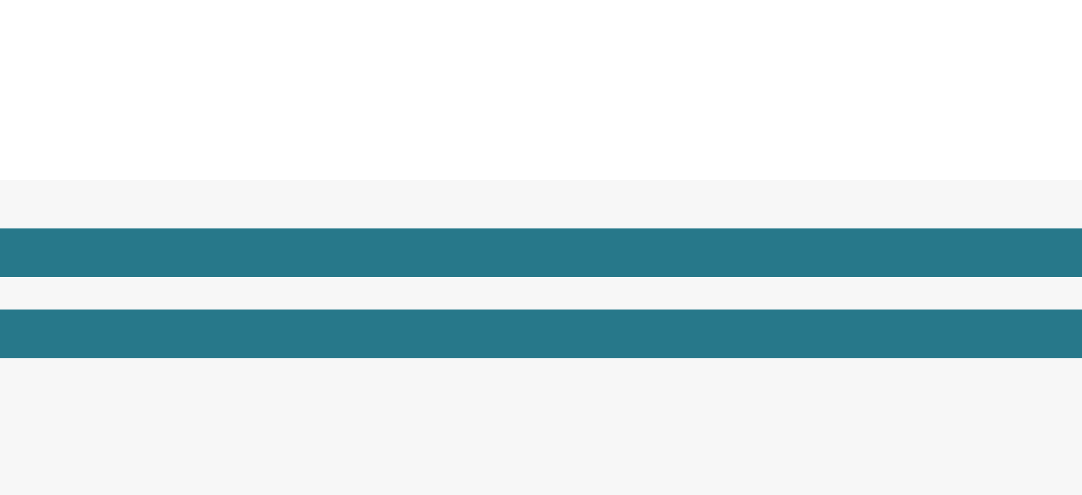
click at [848, 376] on div "Mode Regular Mode Picking Mode Labeling Mode Palletizing Mode Exit Scan Mode Ch…" at bounding box center [599, 240] width 964 height 481
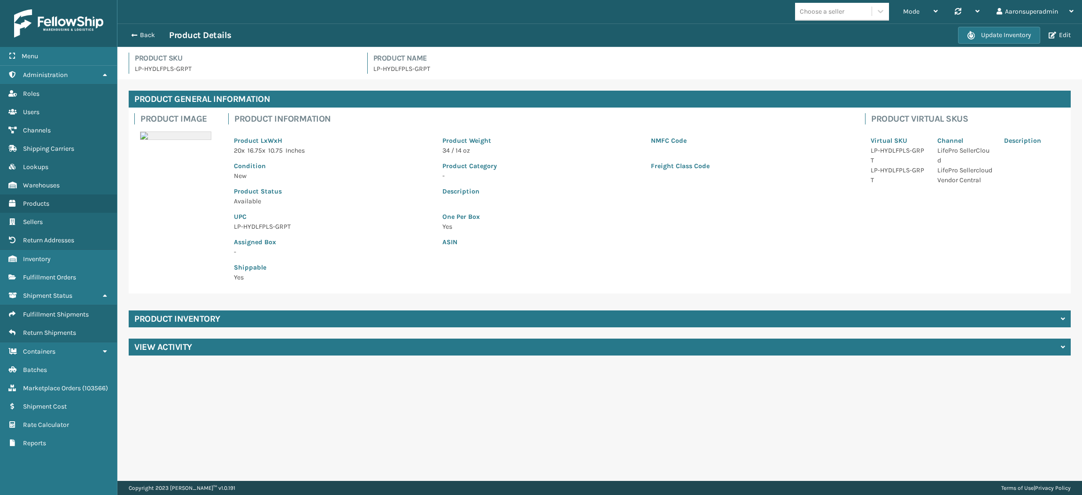
click at [402, 154] on p "20 x 16.75 x 10.75 Inches" at bounding box center [332, 151] width 197 height 10
click at [0, 194] on link "Products" at bounding box center [58, 203] width 117 height 18
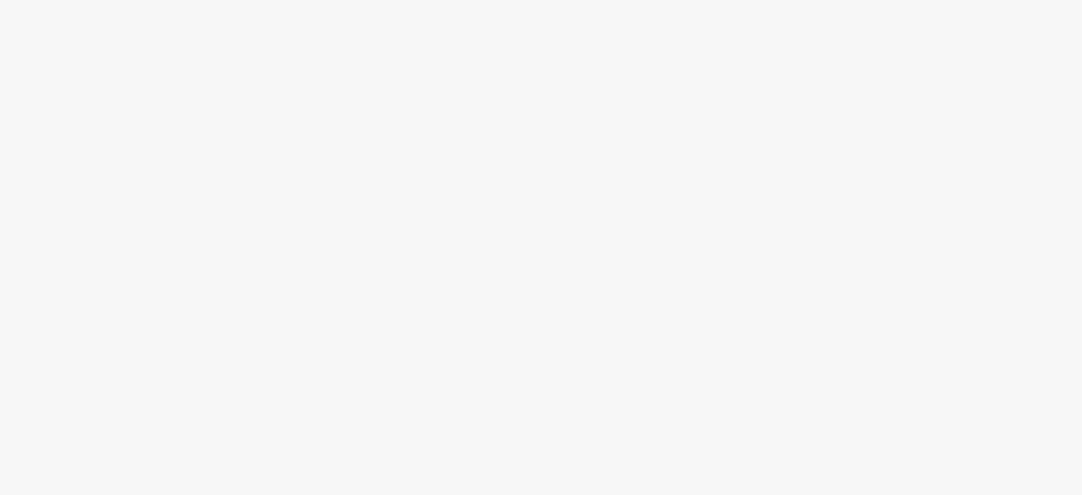
click at [40, 231] on body at bounding box center [541, 247] width 1082 height 495
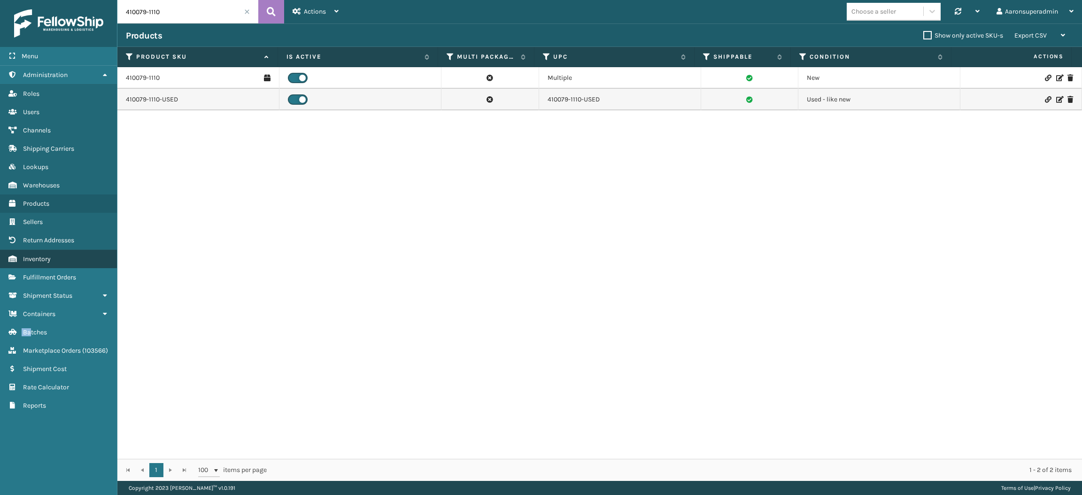
drag, startPoint x: 0, startPoint y: 0, endPoint x: 0, endPoint y: 260, distance: 260.1
click at [0, 260] on ul "Administration Roles Users Channels Shipping Carriers Lookups Warehouses Produc…" at bounding box center [58, 240] width 117 height 349
drag, startPoint x: 0, startPoint y: 260, endPoint x: 0, endPoint y: 297, distance: 37.1
drag, startPoint x: 0, startPoint y: 297, endPoint x: 0, endPoint y: 316, distance: 18.3
click at [0, 316] on ul "Administration Roles Users Channels Shipping Carriers Lookups Warehouses Produc…" at bounding box center [58, 240] width 117 height 349
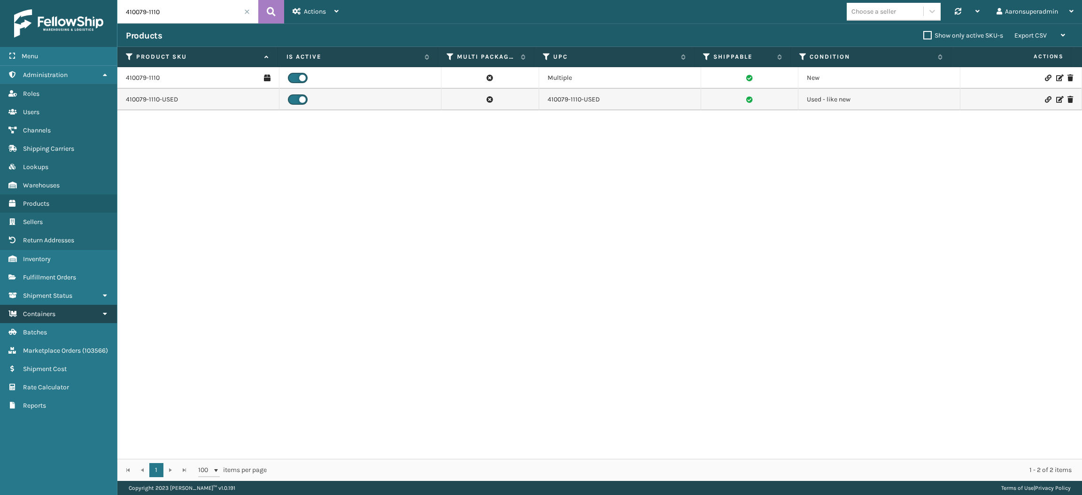
drag, startPoint x: 0, startPoint y: 316, endPoint x: 0, endPoint y: 304, distance: 11.7
click at [0, 305] on link "Containers" at bounding box center [58, 314] width 117 height 18
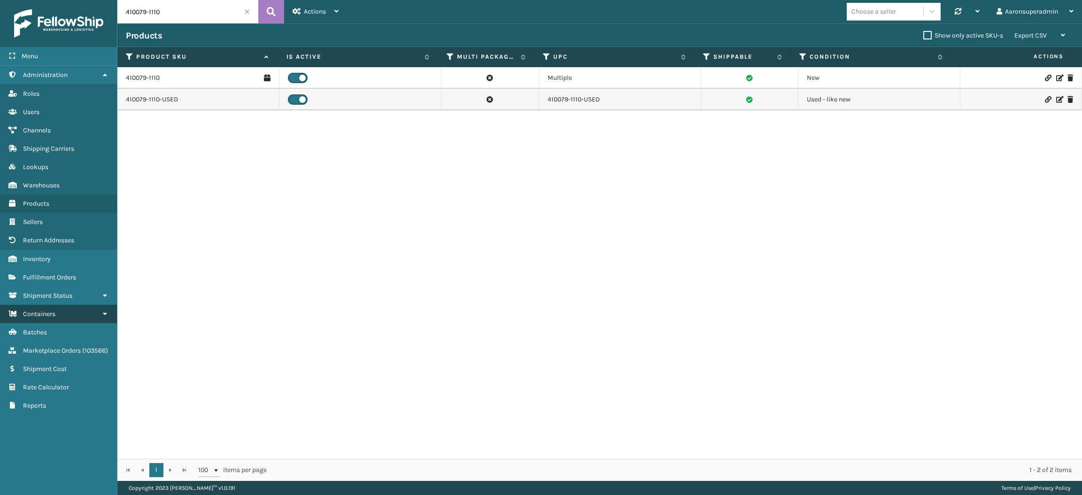
click at [0, 305] on link "Containers" at bounding box center [58, 314] width 117 height 18
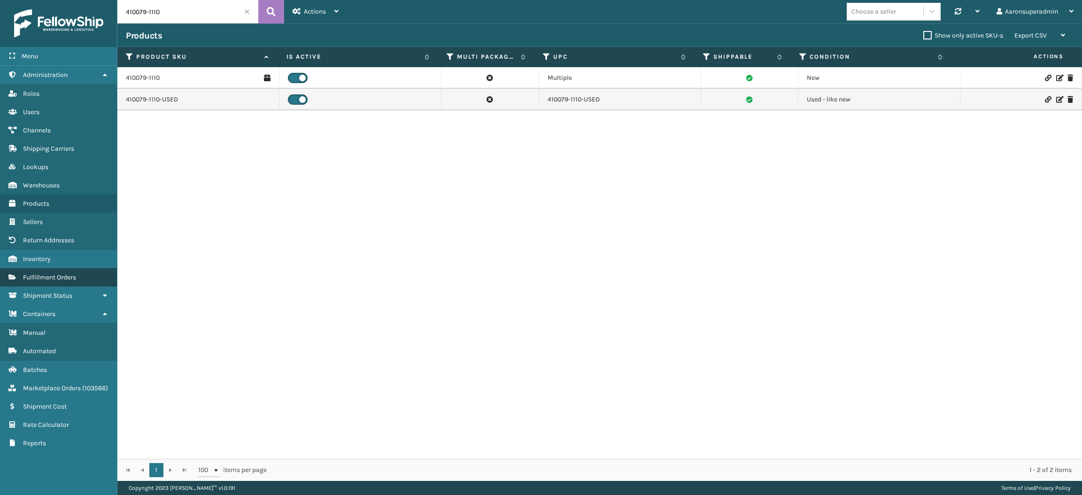
click at [18, 268] on link "Fulfillment Orders" at bounding box center [58, 277] width 117 height 18
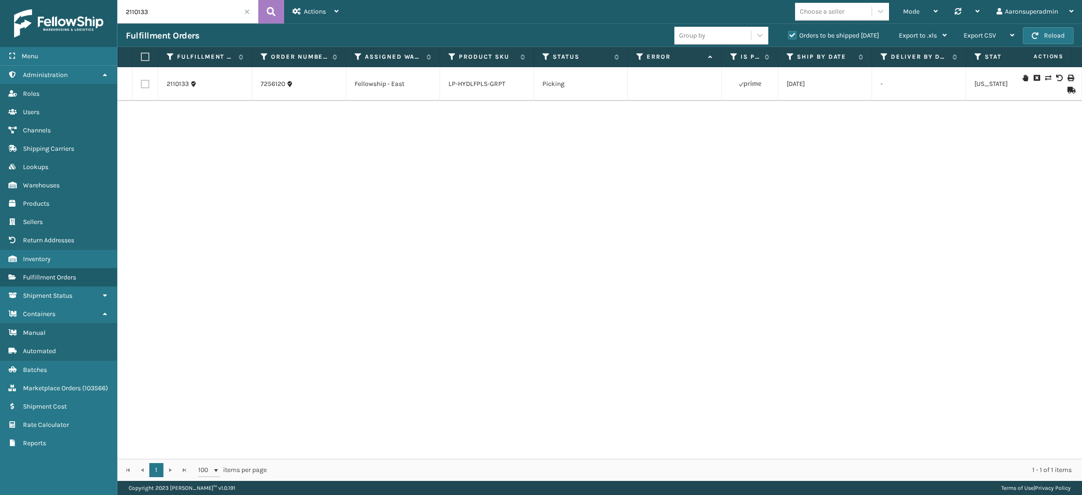
click at [18, 268] on link "Fulfillment Orders" at bounding box center [58, 277] width 117 height 18
click at [475, 84] on link "LP-HYDLFPLS-GRPT" at bounding box center [476, 84] width 57 height 8
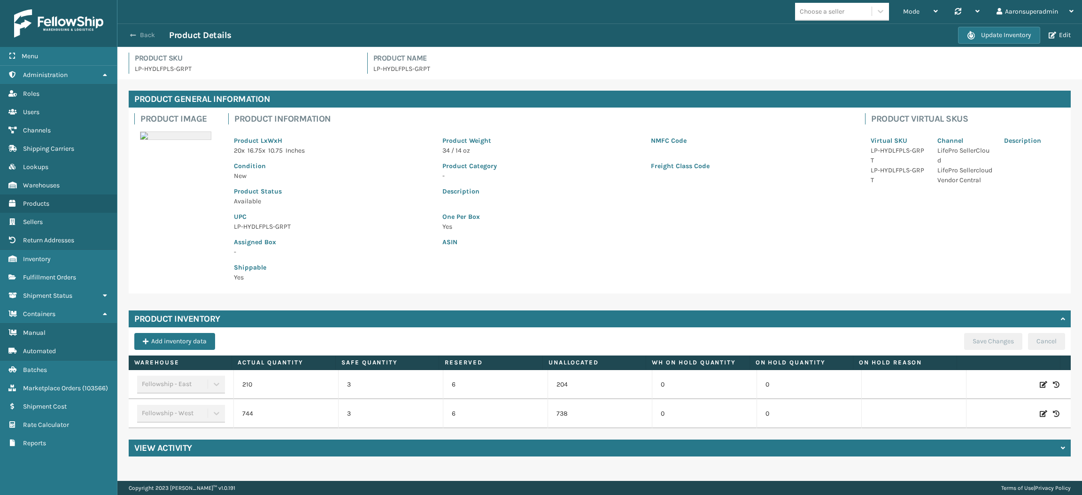
click at [147, 35] on button "Back" at bounding box center [147, 35] width 43 height 8
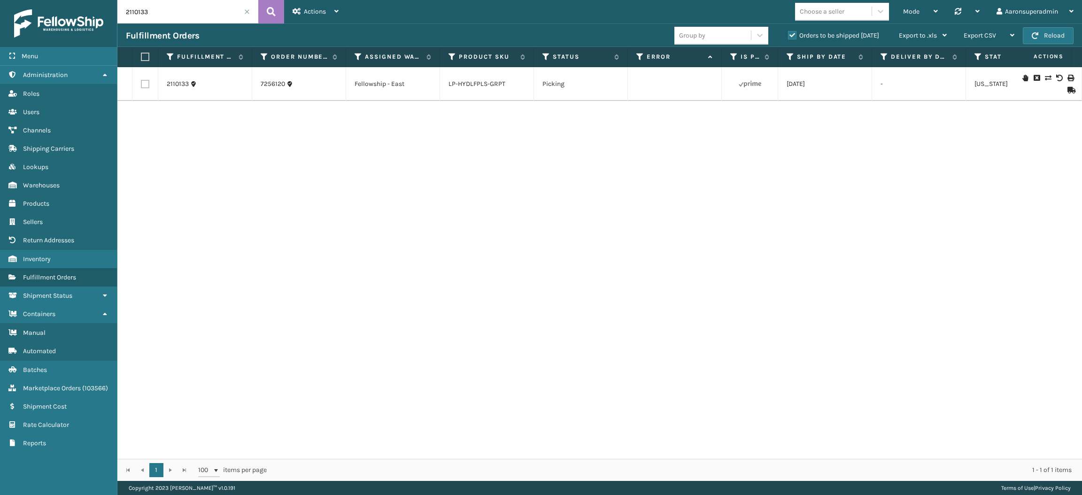
click at [245, 11] on span at bounding box center [247, 12] width 6 height 6
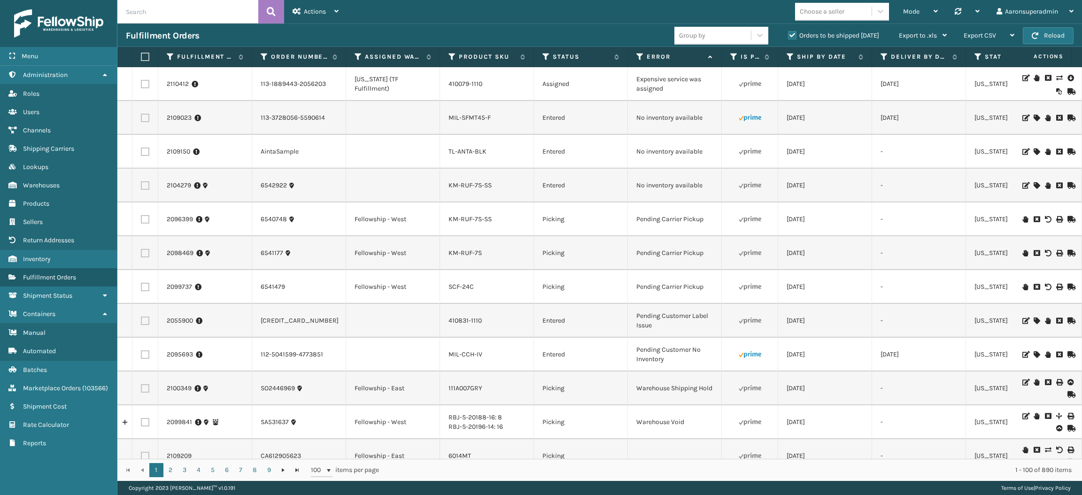
click at [1033, 118] on icon at bounding box center [1036, 118] width 6 height 7
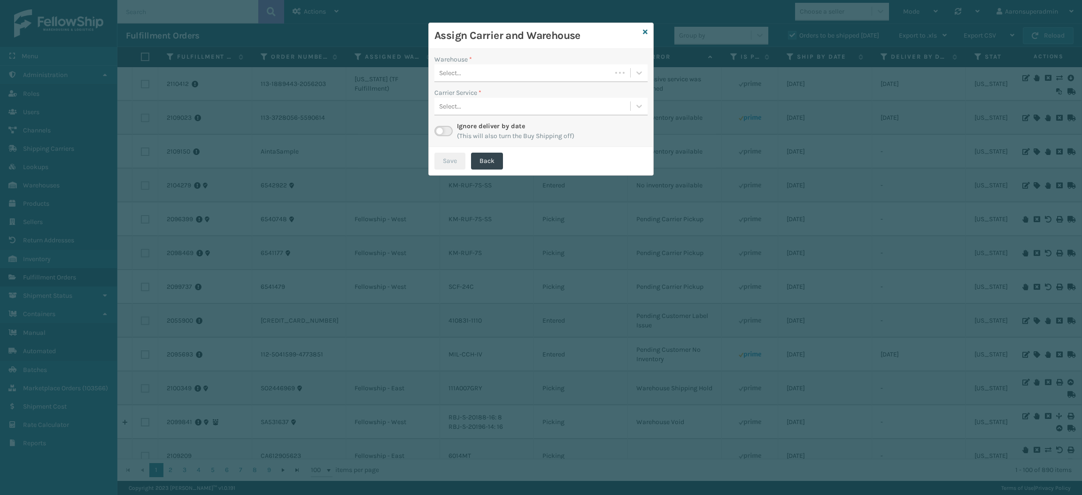
click at [559, 75] on div "Select..." at bounding box center [522, 72] width 177 height 15
click at [644, 30] on icon at bounding box center [645, 32] width 5 height 7
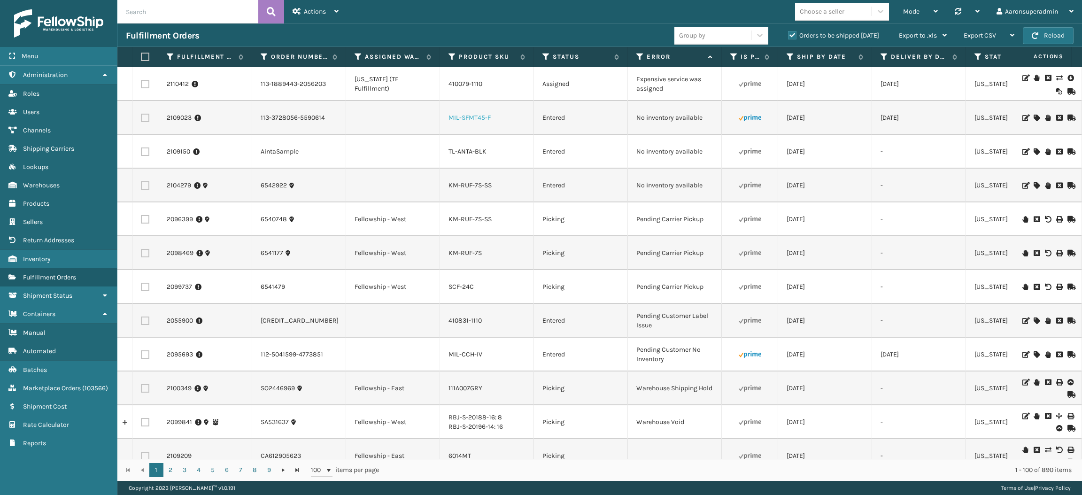
click at [474, 116] on link "MIL-SFMT45-F" at bounding box center [469, 118] width 42 height 8
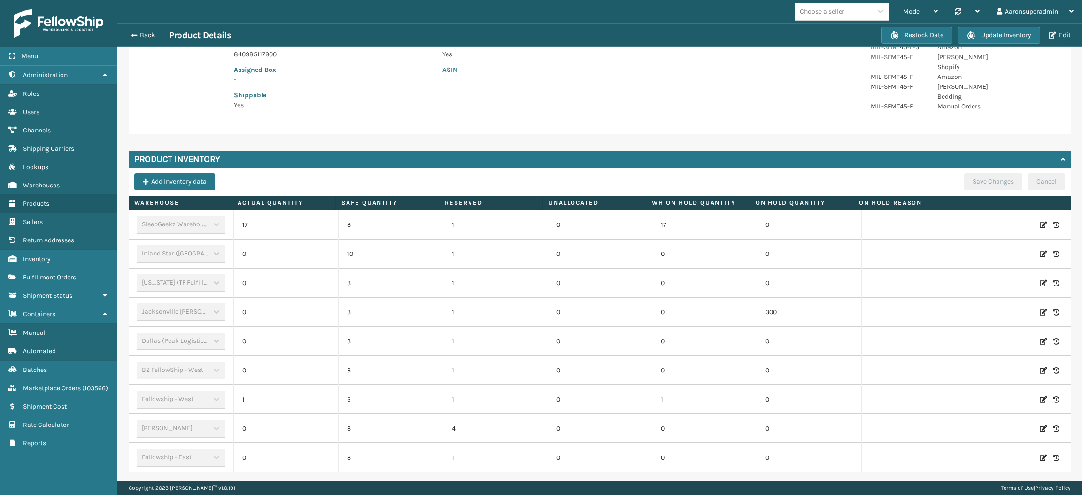
scroll to position [190, 0]
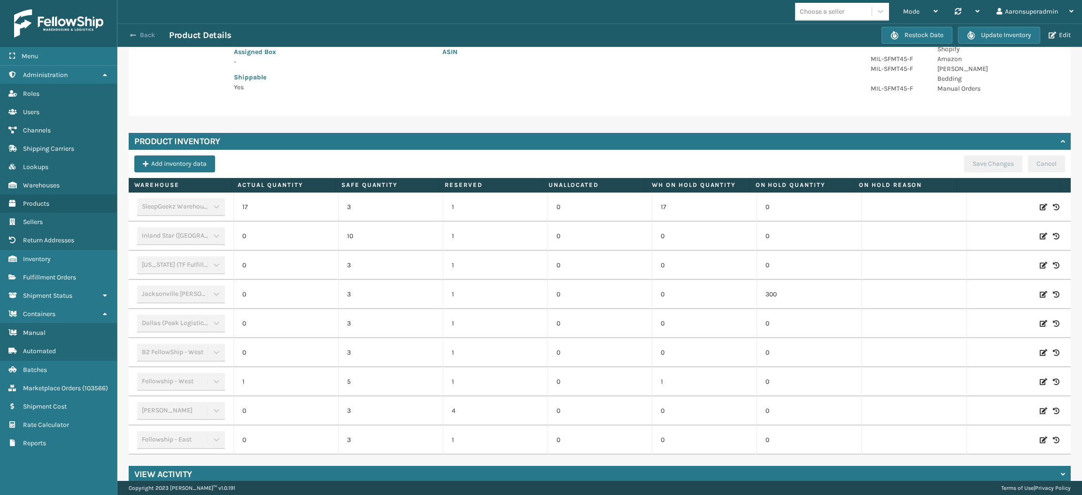
click at [131, 33] on span "button" at bounding box center [133, 35] width 6 height 7
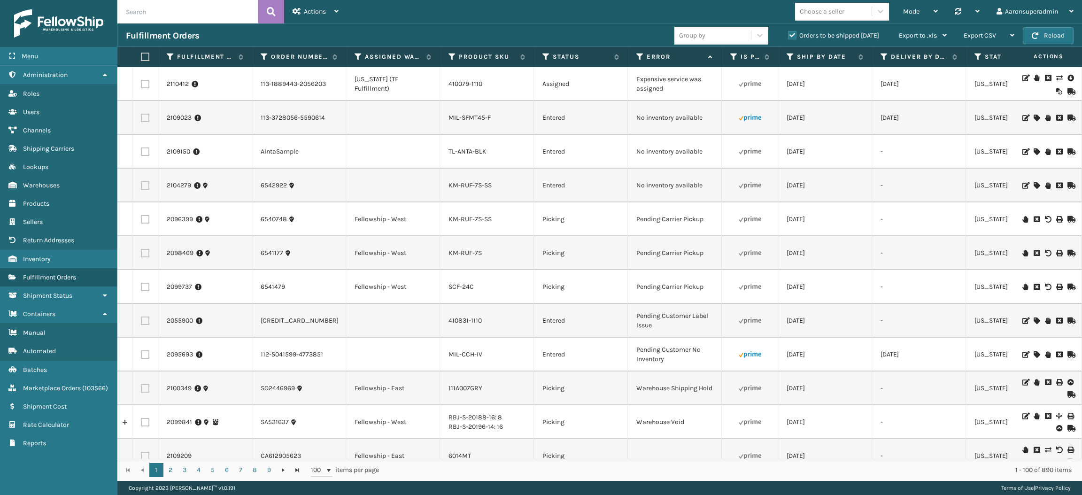
click at [153, 19] on input "text" at bounding box center [187, 11] width 141 height 23
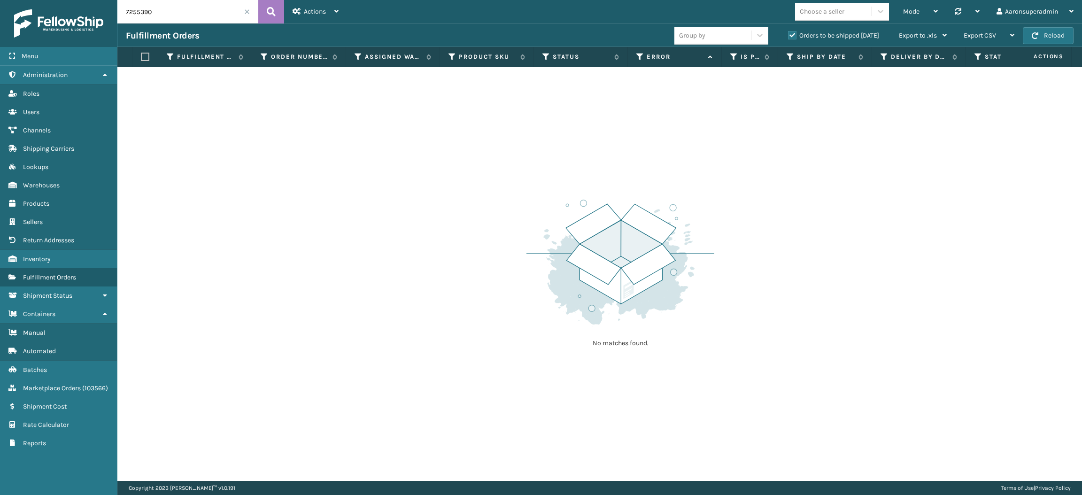
click at [807, 38] on label "Orders to be shipped [DATE]" at bounding box center [833, 35] width 91 height 8
click at [788, 36] on input "Orders to be shipped [DATE]" at bounding box center [788, 33] width 0 height 6
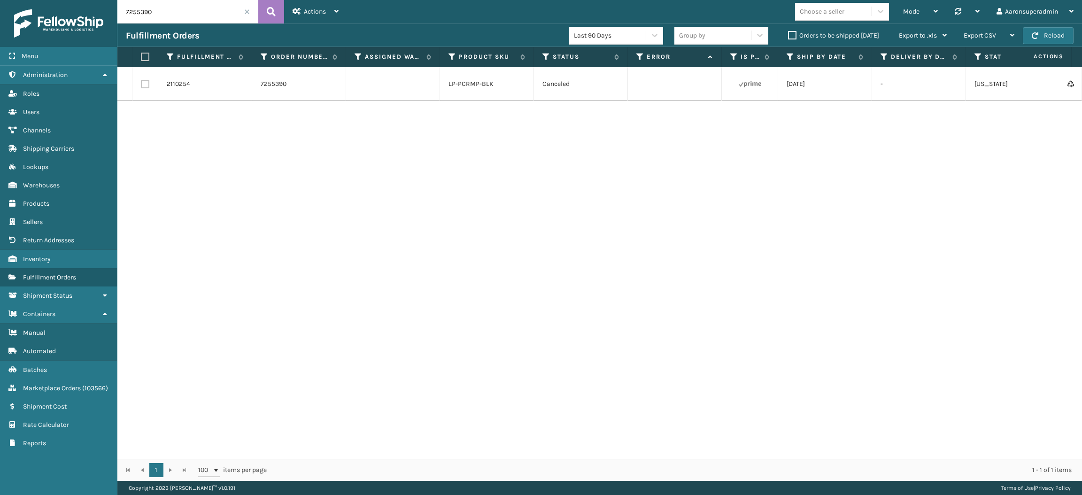
click at [199, 7] on input "7255390" at bounding box center [187, 11] width 141 height 23
type input "7256120"
click at [484, 85] on link "LP-HYDLFPLS-GRPT" at bounding box center [476, 84] width 57 height 8
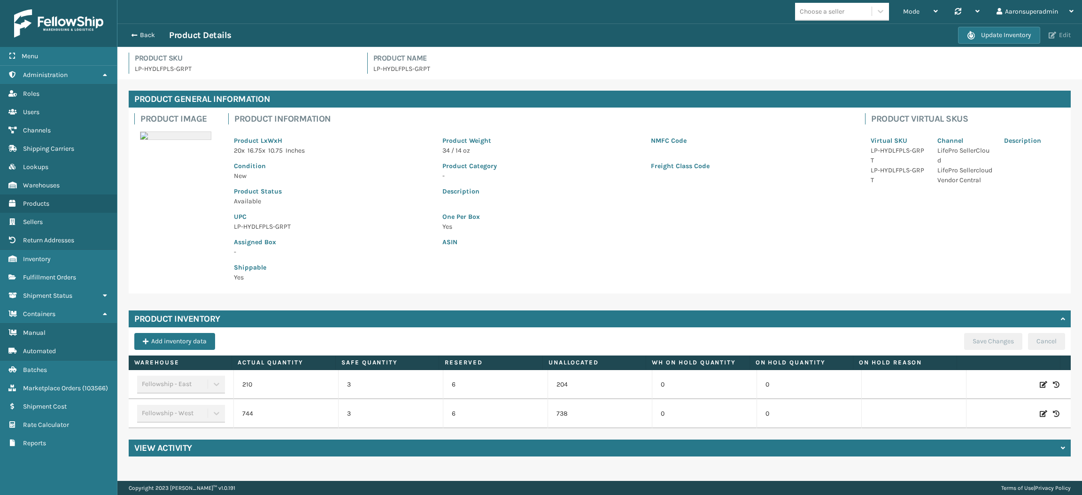
click at [1070, 36] on button "Edit" at bounding box center [1060, 35] width 28 height 8
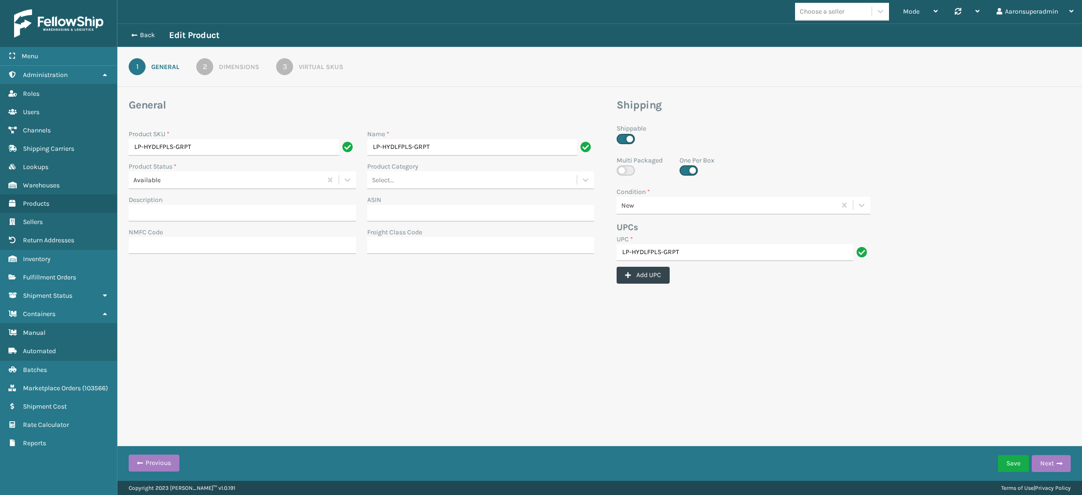
click at [239, 69] on div "Dimensions" at bounding box center [239, 67] width 40 height 10
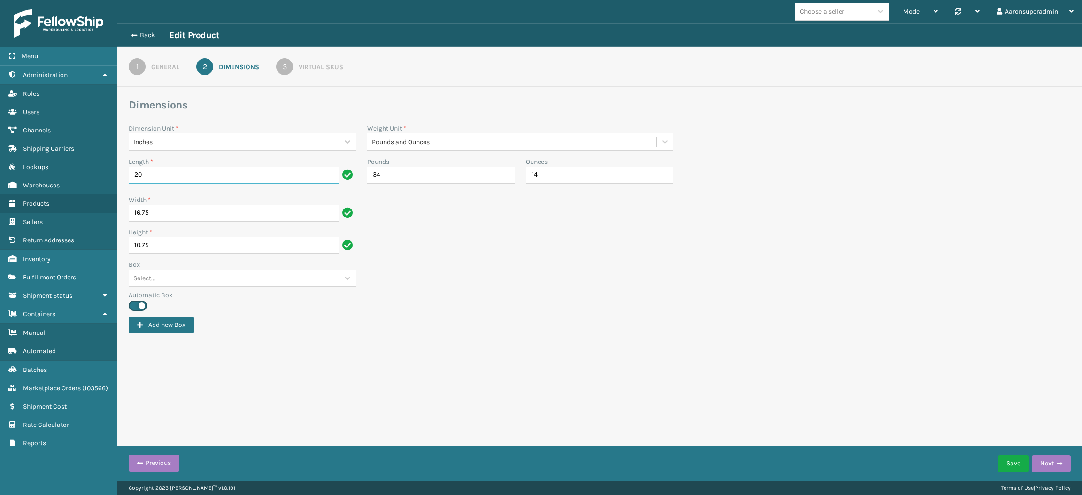
click at [170, 173] on input "20" at bounding box center [234, 175] width 210 height 17
click at [181, 219] on input "16.75" at bounding box center [234, 216] width 210 height 17
type input "1"
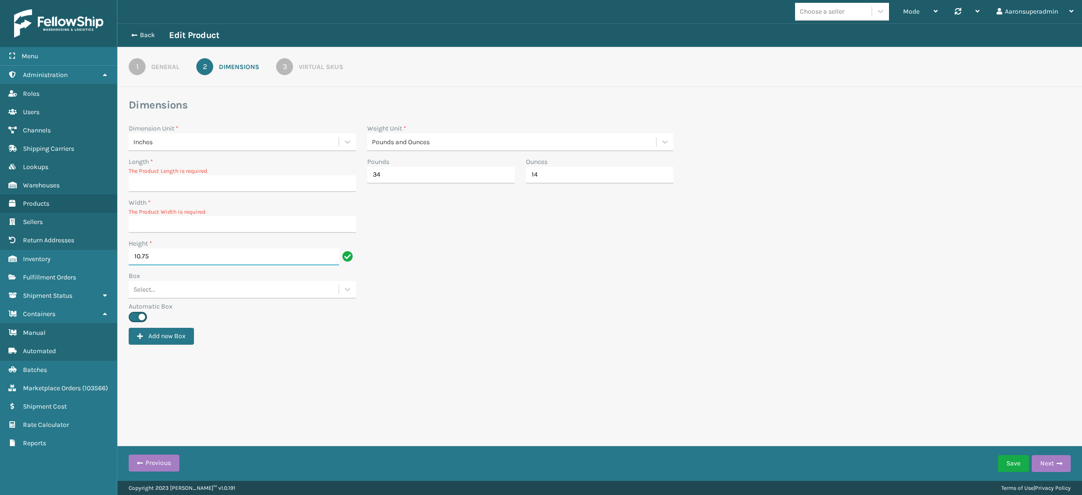
click at [167, 248] on input "10.75" at bounding box center [234, 256] width 210 height 17
type input "1"
click at [157, 182] on input "Length *" at bounding box center [242, 183] width 227 height 17
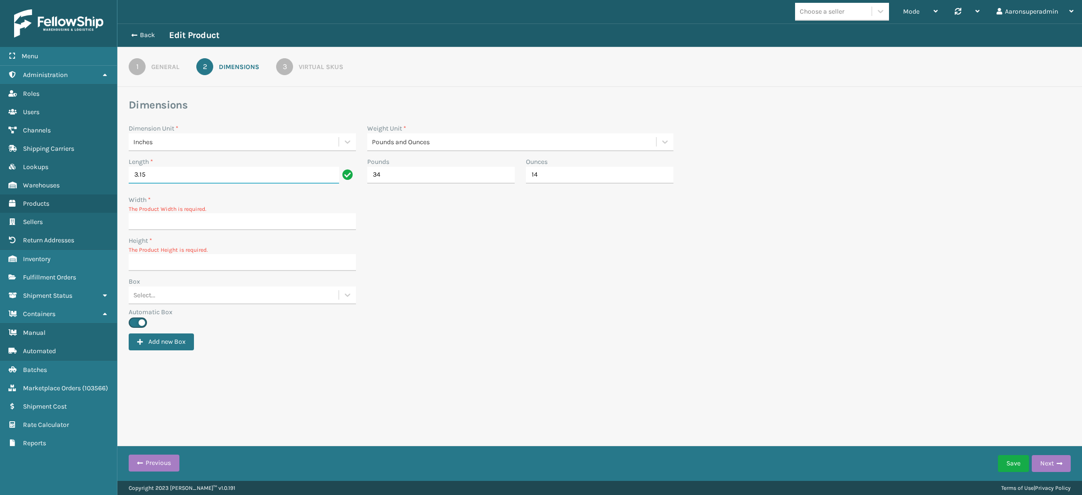
type input "3.15"
click at [143, 225] on input "Width *" at bounding box center [242, 221] width 227 height 17
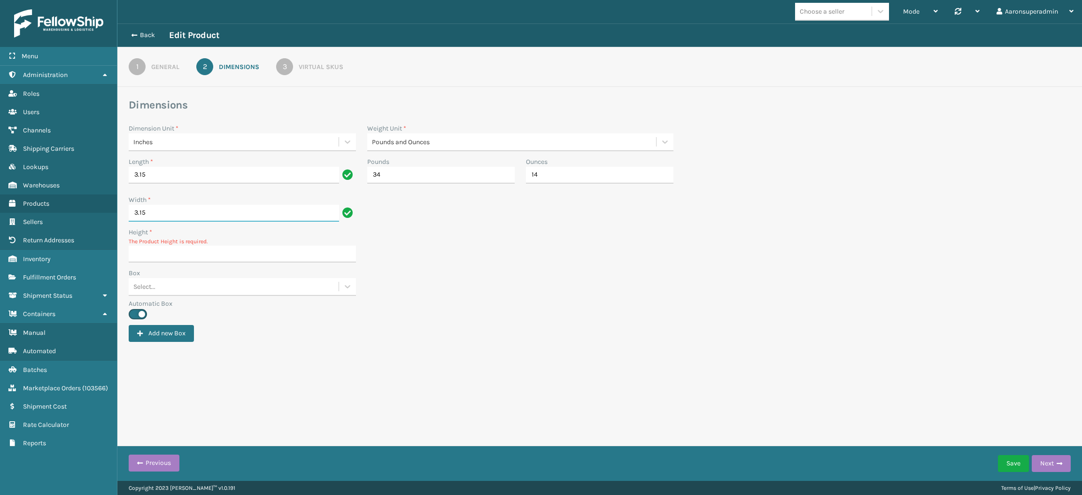
type input "3.15"
click at [151, 254] on input "Height *" at bounding box center [242, 254] width 227 height 17
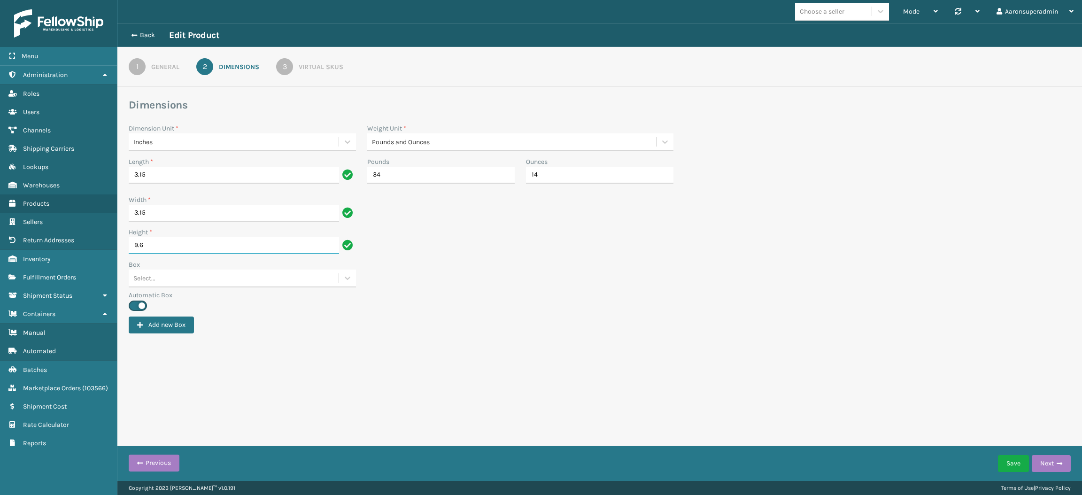
type input "9.6"
click at [424, 174] on input "34" at bounding box center [440, 175] width 147 height 17
type input "3"
type input "1"
click at [302, 374] on div "Mode Regular Mode Picking Mode Labeling Mode Palletizing Mode Exit Scan Mode Ch…" at bounding box center [599, 240] width 964 height 481
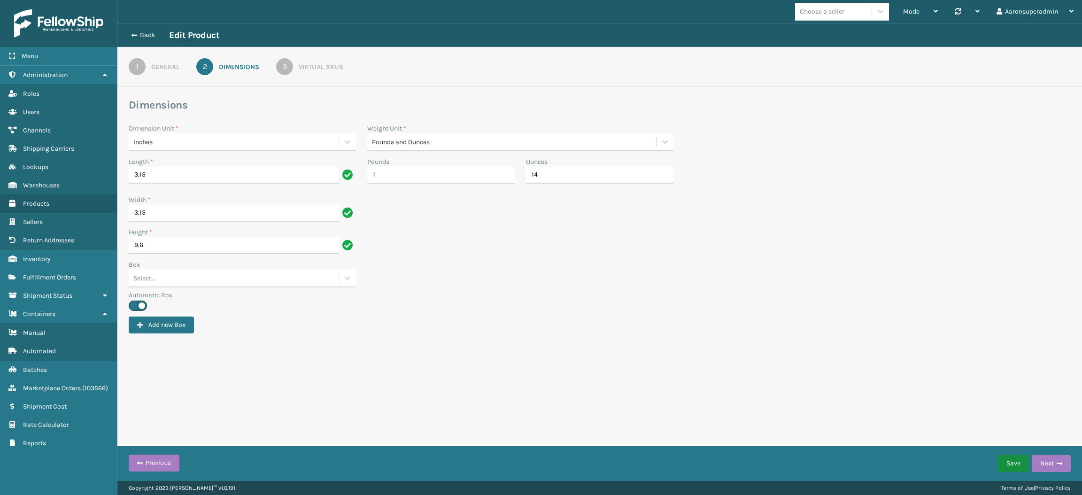
click at [1007, 461] on button "Save" at bounding box center [1013, 463] width 31 height 17
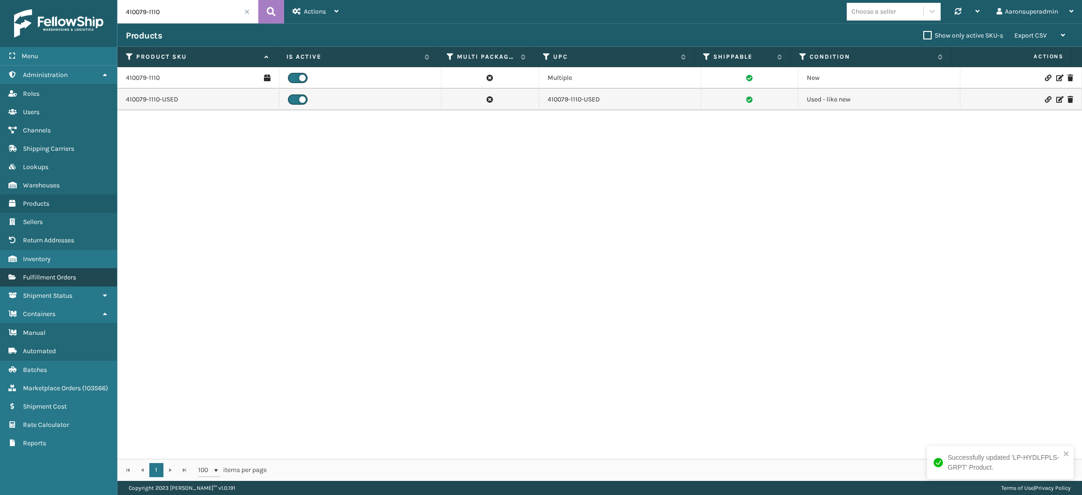
click at [71, 273] on span "Fulfillment Orders" at bounding box center [49, 277] width 53 height 8
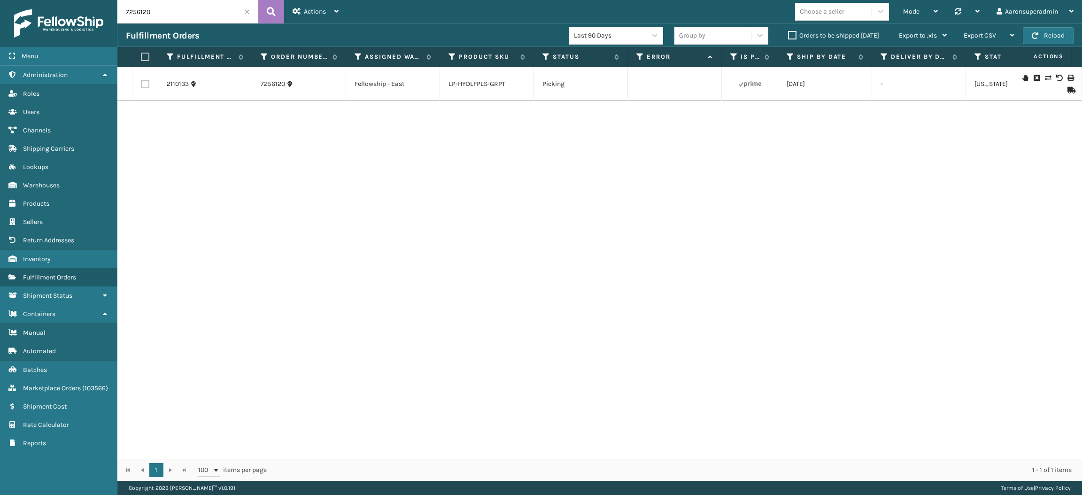
click at [1033, 78] on div at bounding box center [1046, 84] width 53 height 19
click at [1045, 75] on icon at bounding box center [1048, 78] width 6 height 7
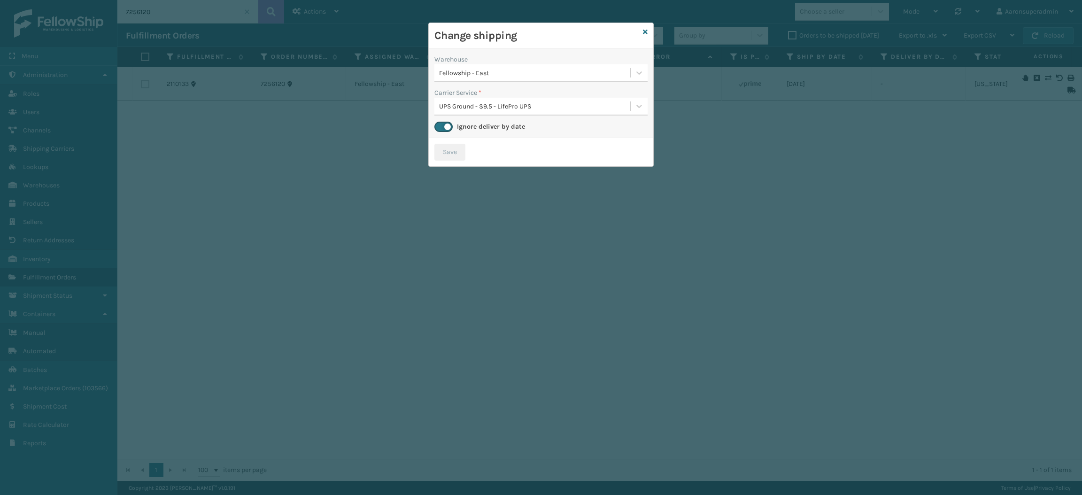
click at [649, 33] on div "Change shipping" at bounding box center [541, 36] width 224 height 26
click at [643, 32] on icon at bounding box center [645, 32] width 5 height 7
